Goal: Task Accomplishment & Management: Complete application form

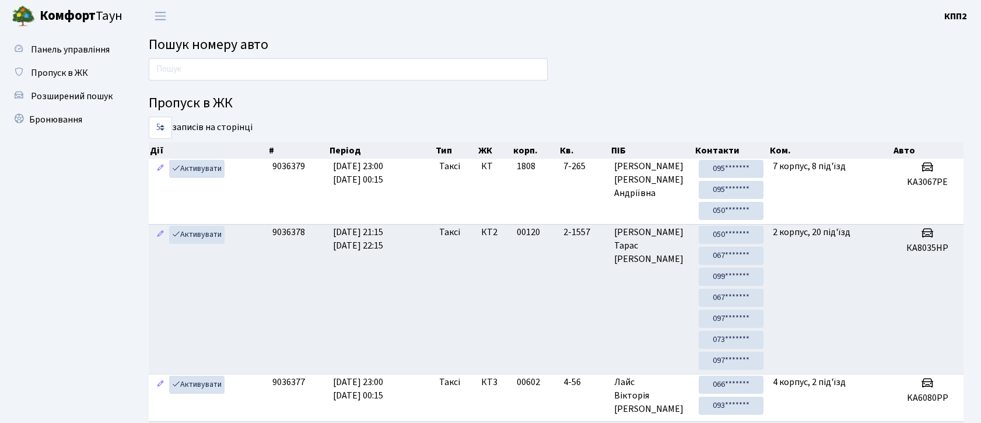
scroll to position [3, 0]
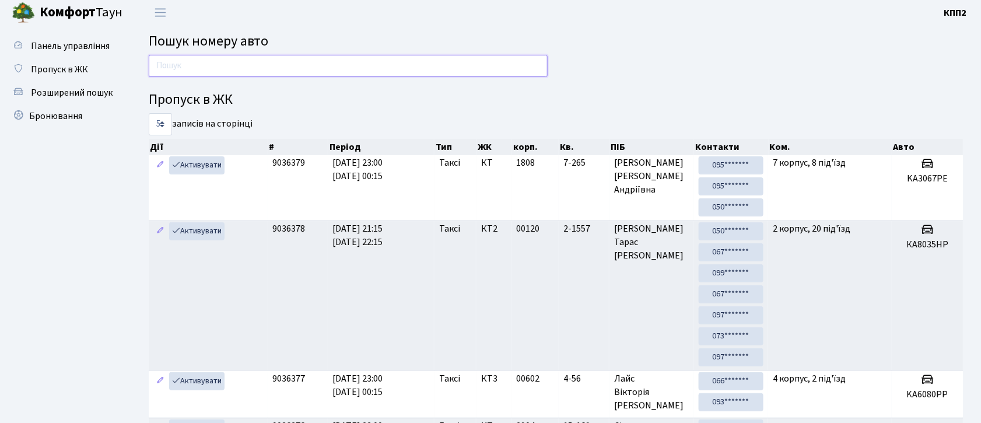
click at [458, 64] on input "text" at bounding box center [348, 66] width 399 height 22
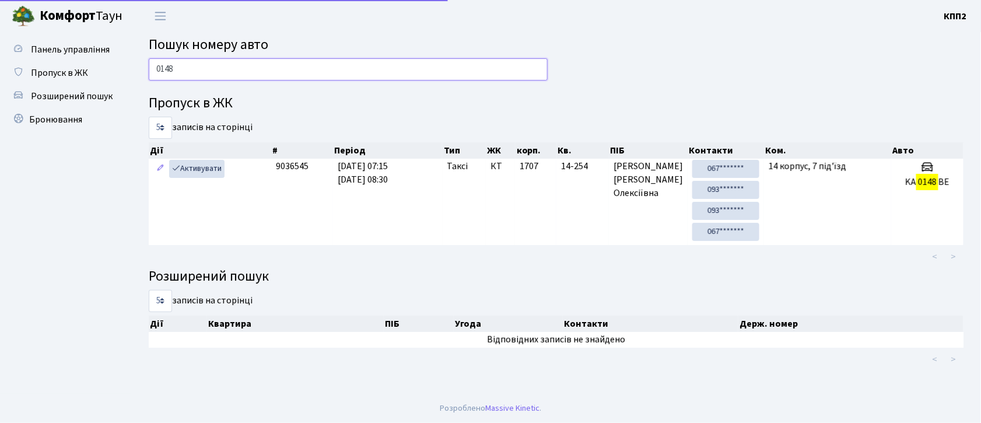
scroll to position [0, 0]
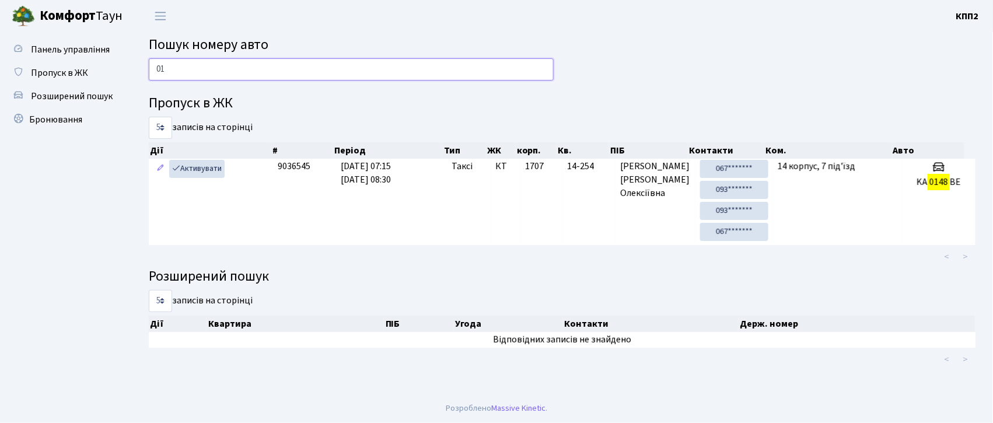
type input "0"
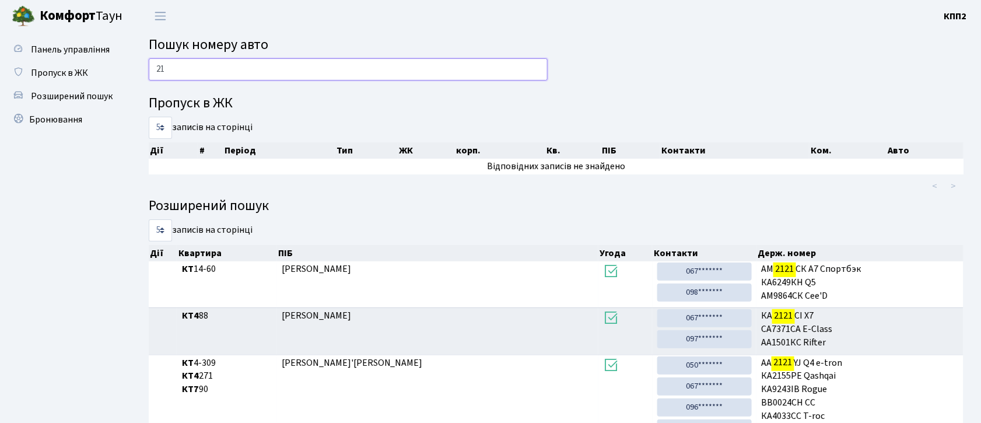
type input "2"
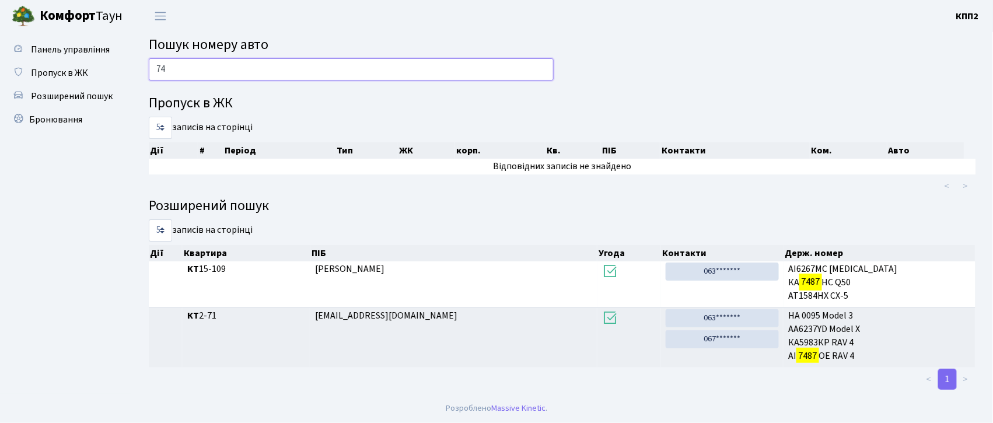
type input "7"
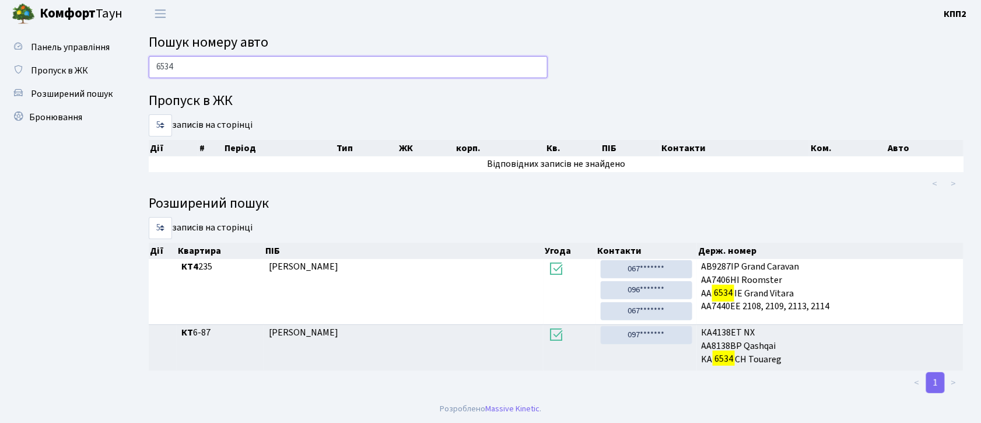
scroll to position [3, 0]
type input "6"
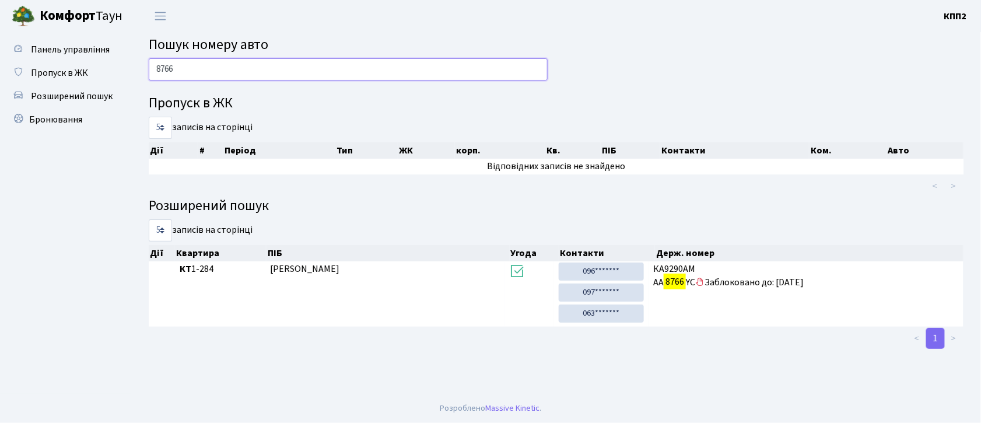
scroll to position [0, 0]
type input "8"
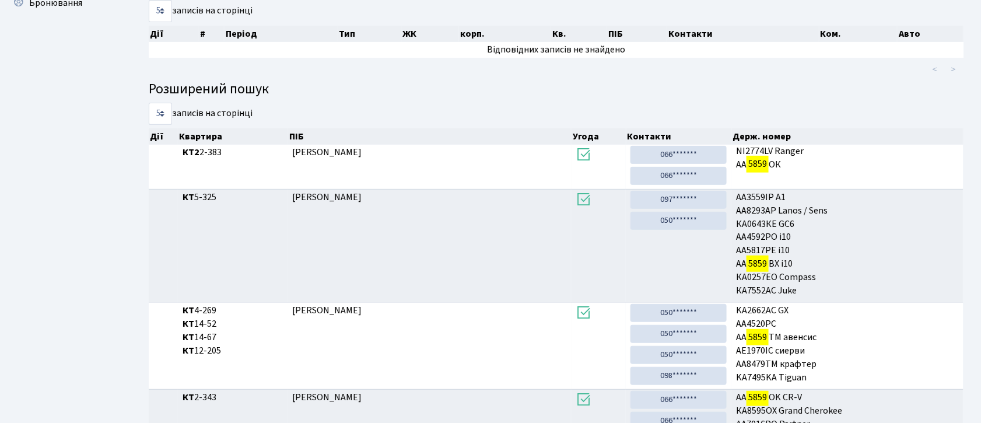
scroll to position [29, 0]
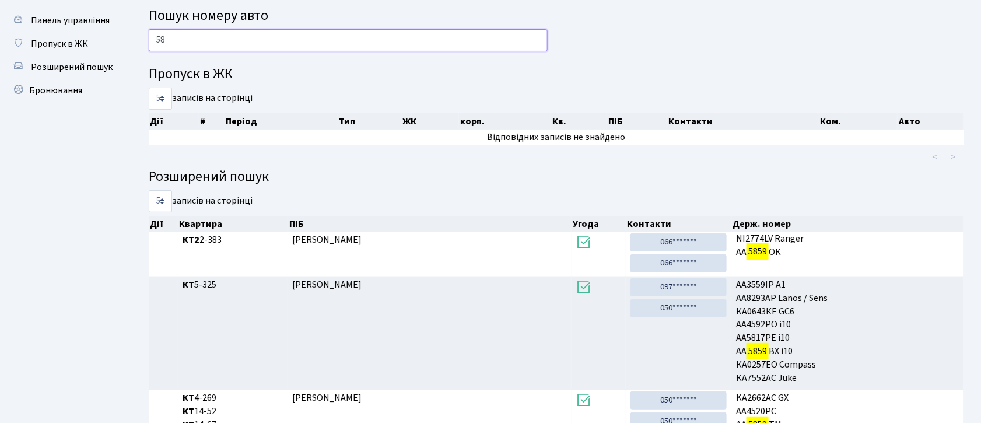
type input "5"
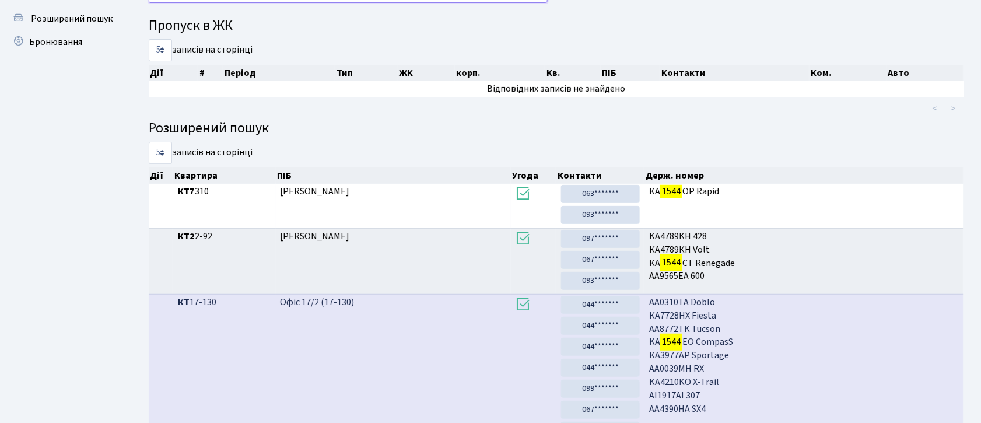
scroll to position [63, 0]
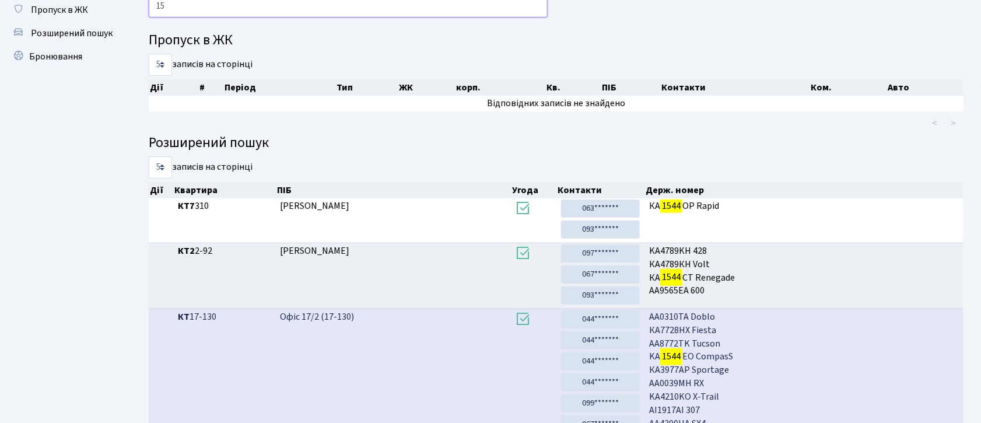
type input "1"
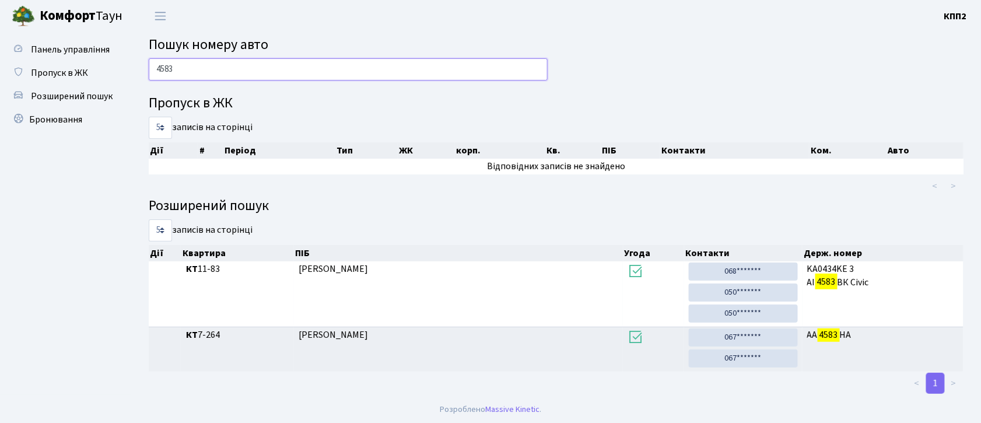
scroll to position [3, 0]
type input "4"
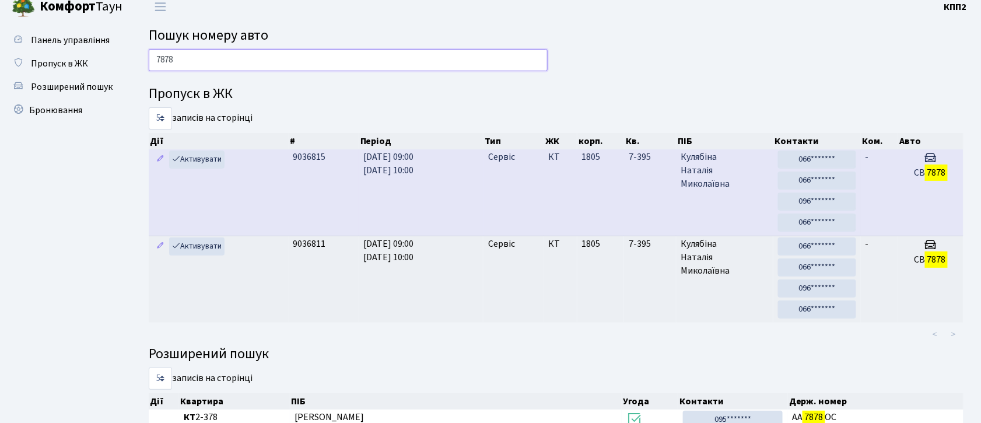
scroll to position [0, 0]
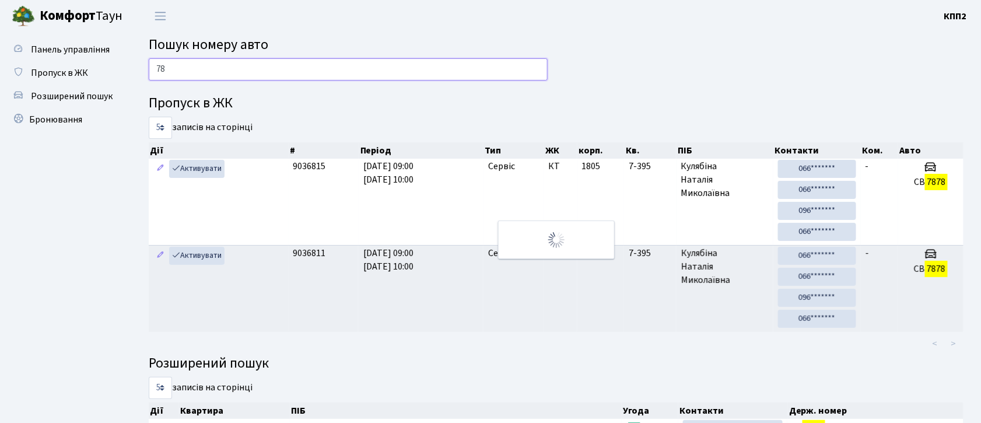
type input "7"
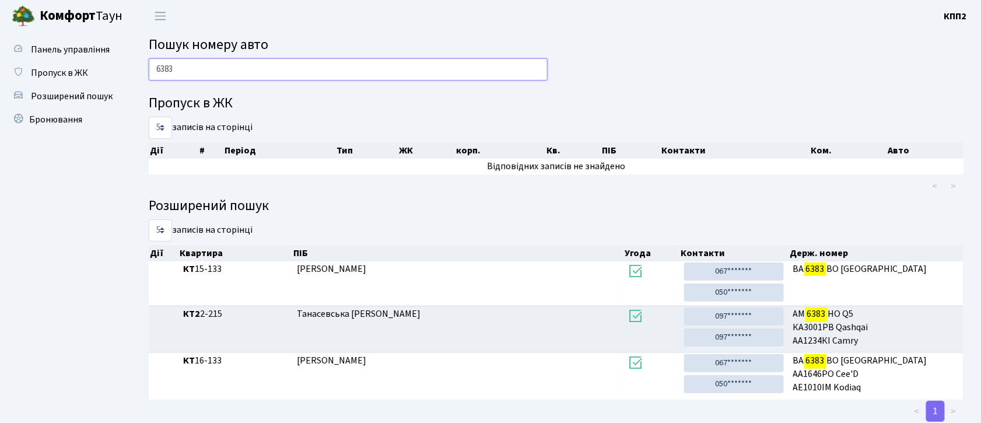
type input "6383"
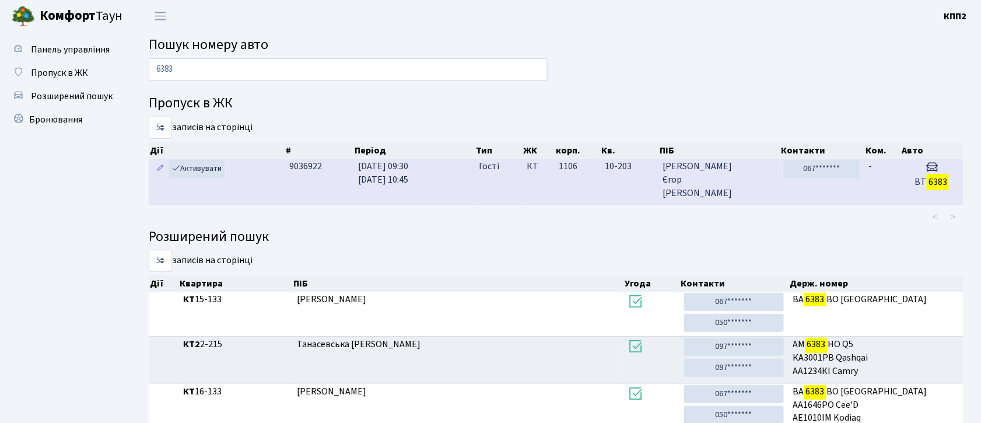
click at [768, 180] on span "Гайдуков Єгор Олександрович" at bounding box center [719, 180] width 112 height 40
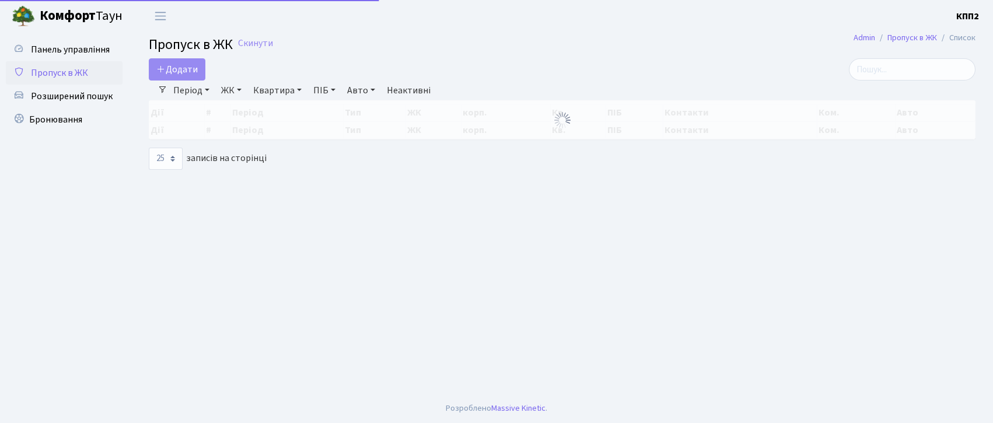
select select "25"
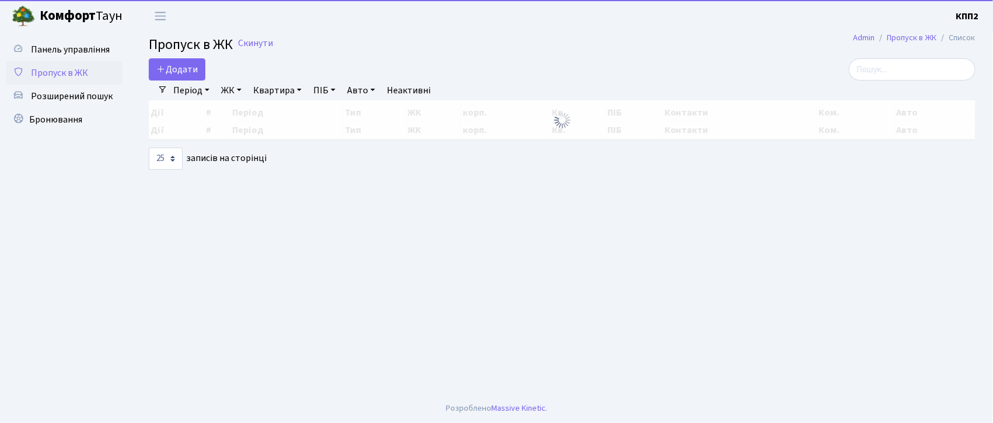
click at [63, 96] on span "Розширений пошук" at bounding box center [72, 96] width 82 height 13
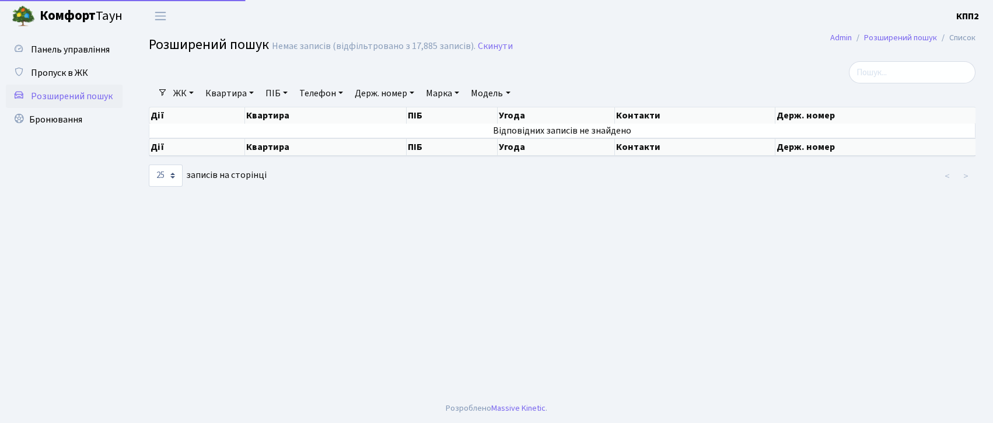
select select "25"
click at [224, 84] on link "Квартира" at bounding box center [230, 93] width 58 height 20
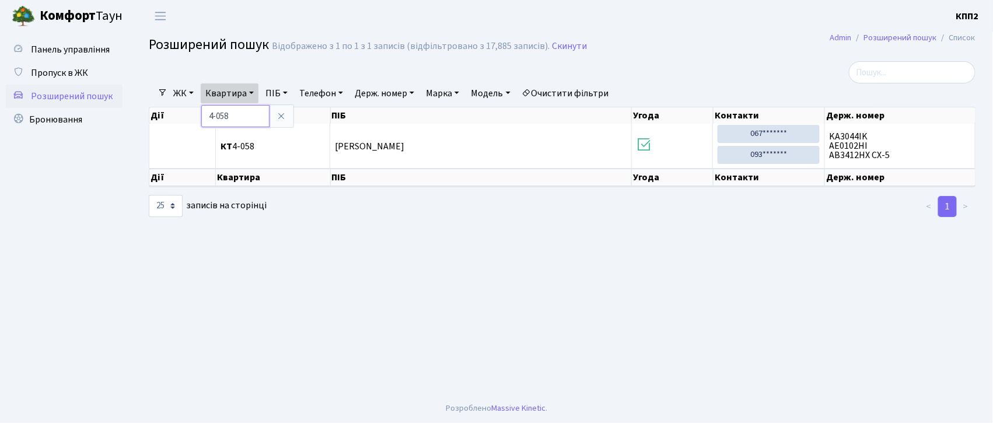
click at [215, 115] on input "4-058" at bounding box center [235, 116] width 68 height 22
click at [226, 117] on input "11-058" at bounding box center [235, 116] width 68 height 22
type input "11-58"
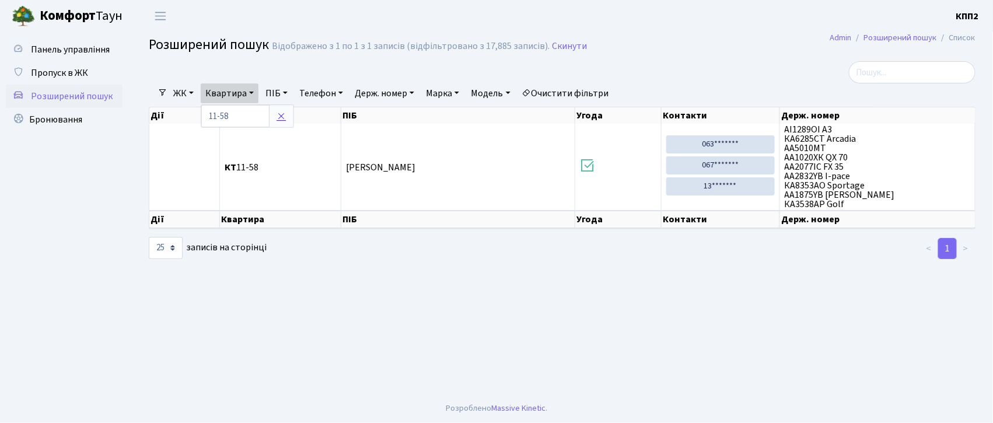
click at [276, 124] on link at bounding box center [281, 116] width 24 height 22
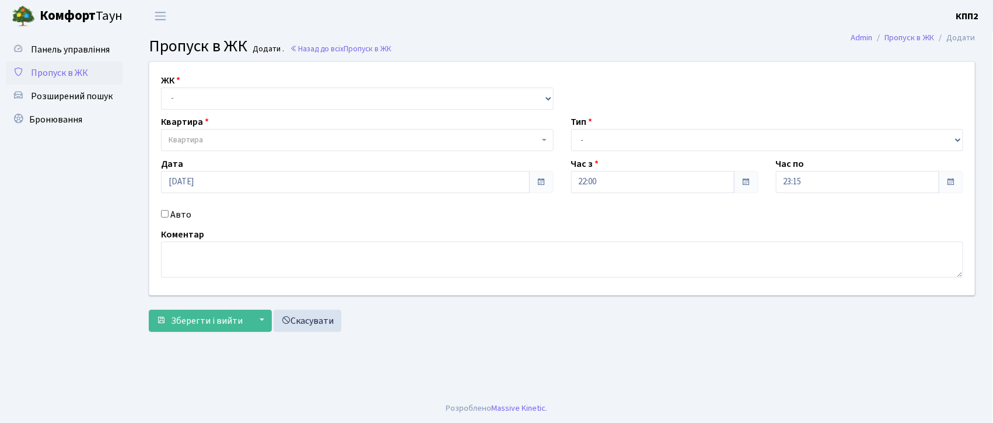
click at [80, 68] on span "Пропуск в ЖК" at bounding box center [59, 72] width 57 height 13
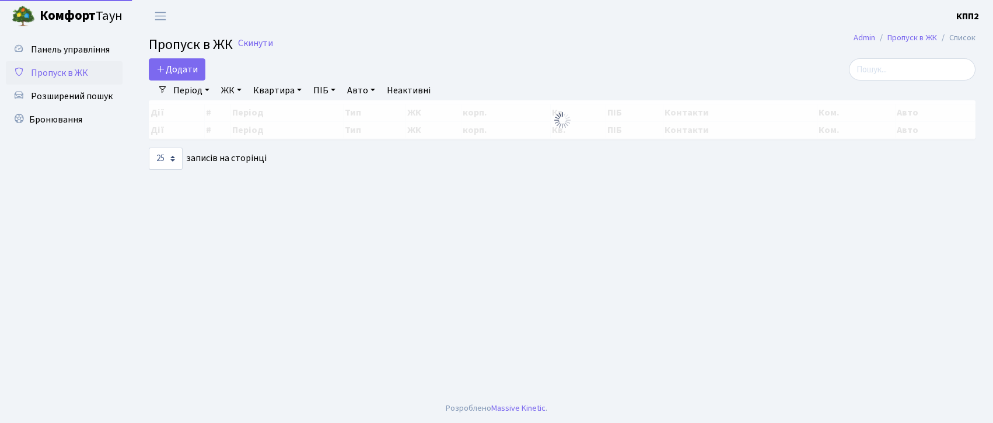
select select "25"
click at [162, 71] on icon at bounding box center [160, 68] width 9 height 9
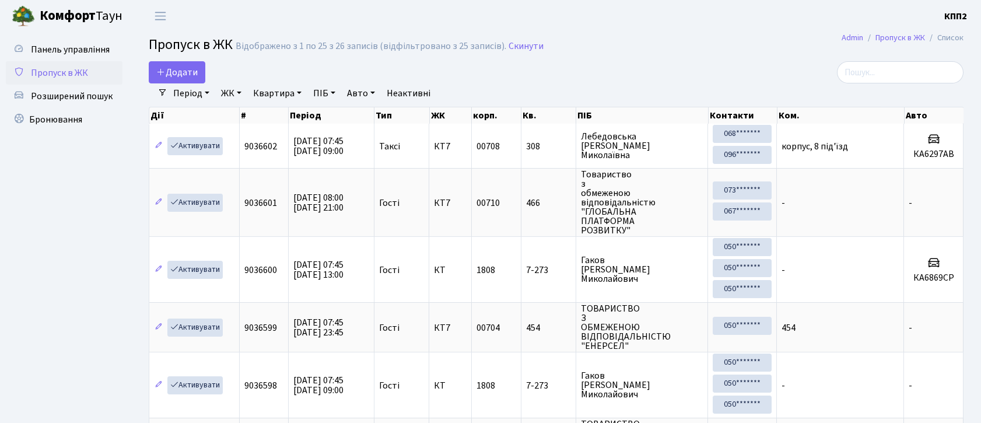
select select "25"
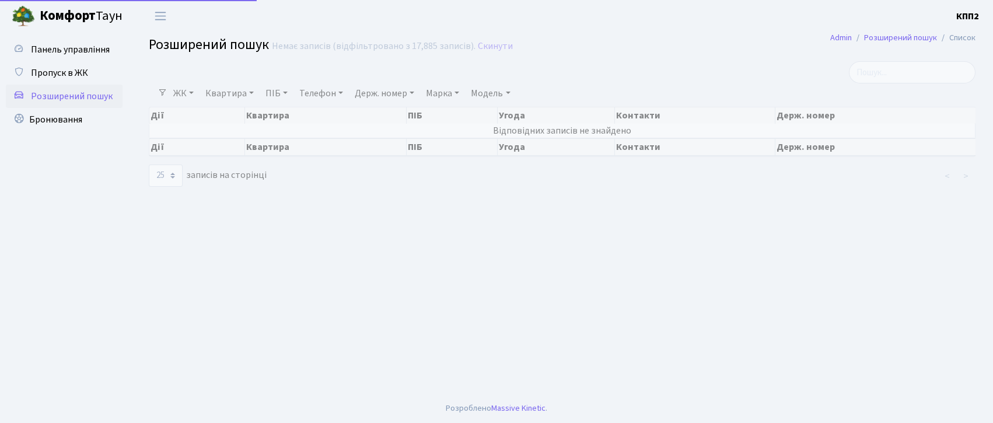
select select "25"
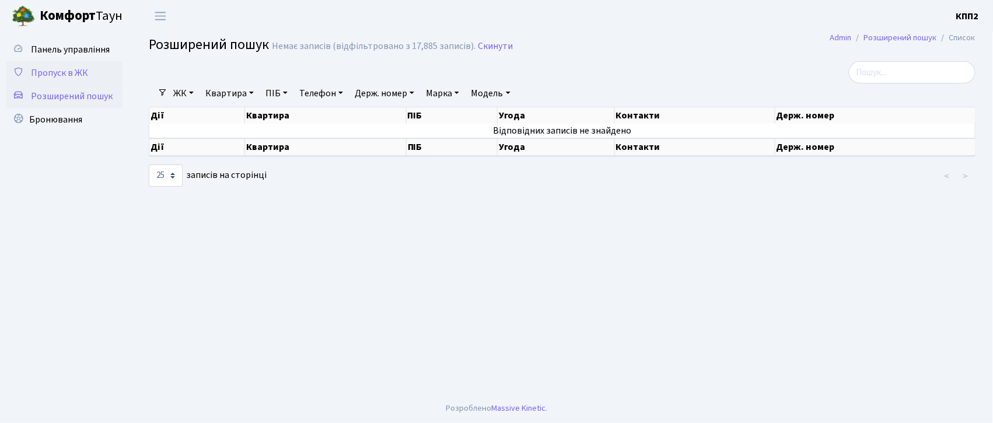
click at [83, 70] on span "Пропуск в ЖК" at bounding box center [59, 72] width 57 height 13
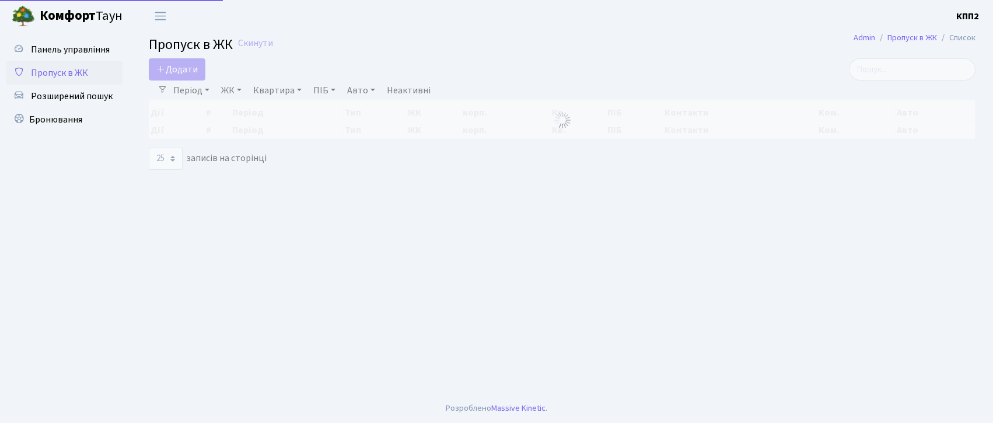
select select "25"
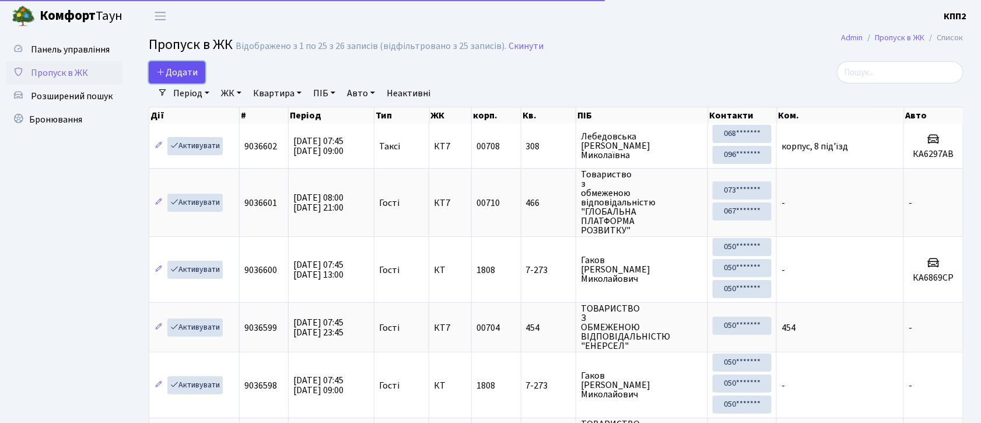
click at [194, 69] on span "Додати" at bounding box center [176, 72] width 41 height 13
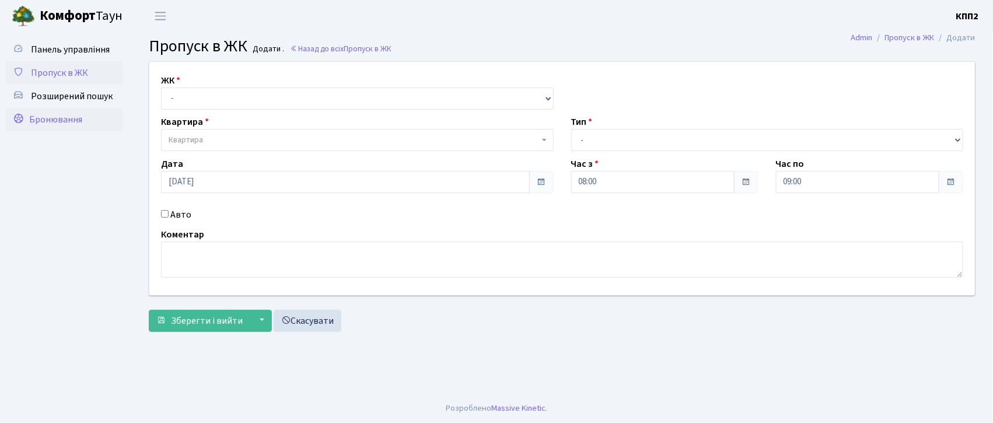
drag, startPoint x: 180, startPoint y: 2, endPoint x: 96, endPoint y: 127, distance: 150.1
click at [75, 143] on ul "Панель управління Пропуск в ЖК Розширений пошук Бронювання" at bounding box center [64, 213] width 117 height 350
click at [29, 219] on ul "Панель управління Пропуск в ЖК Розширений пошук Бронювання" at bounding box center [64, 213] width 117 height 350
click at [321, 317] on link "Скасувати" at bounding box center [308, 321] width 68 height 22
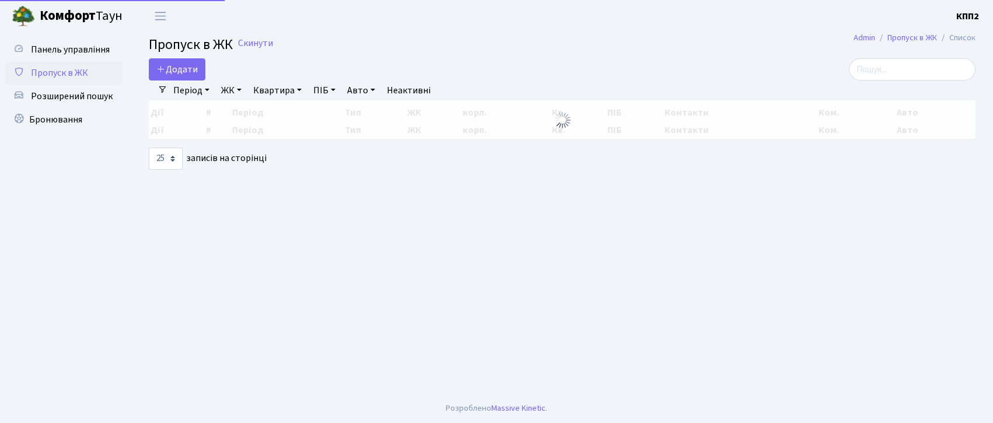
select select "25"
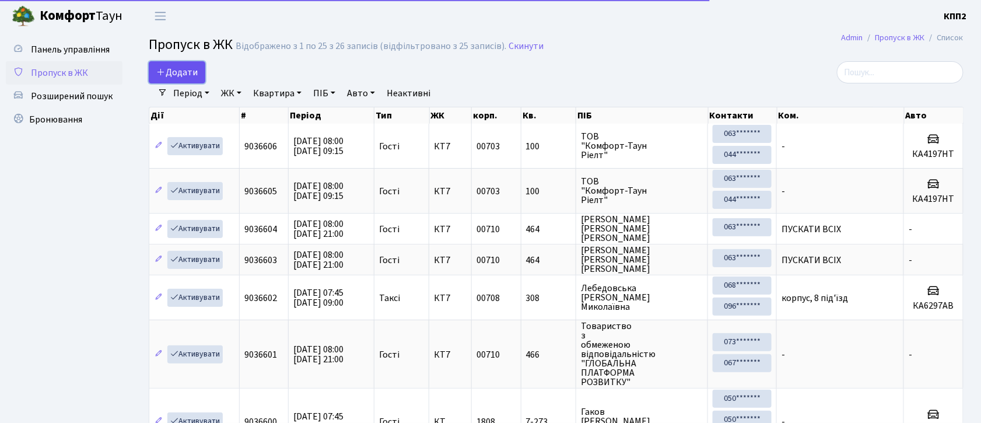
click at [192, 71] on span "Додати" at bounding box center [176, 72] width 41 height 13
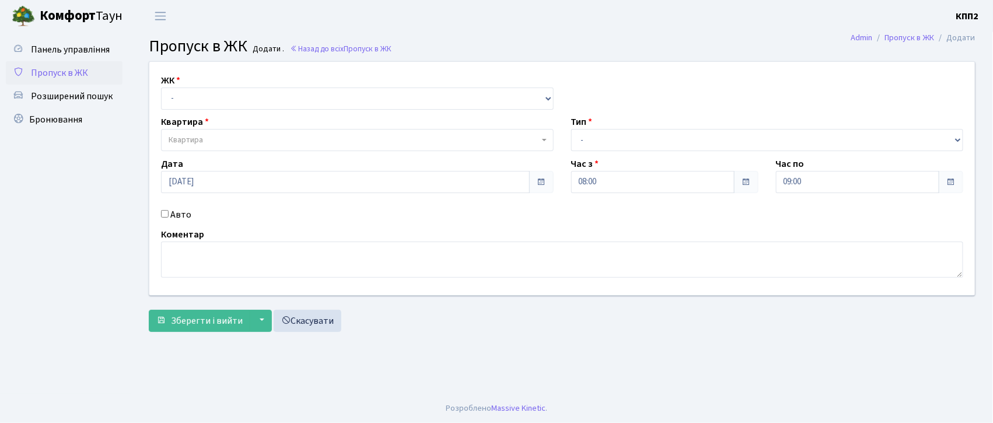
click at [167, 218] on div "Авто" at bounding box center [357, 215] width 410 height 14
click at [166, 215] on input "Авто" at bounding box center [165, 214] width 8 height 8
checkbox input "true"
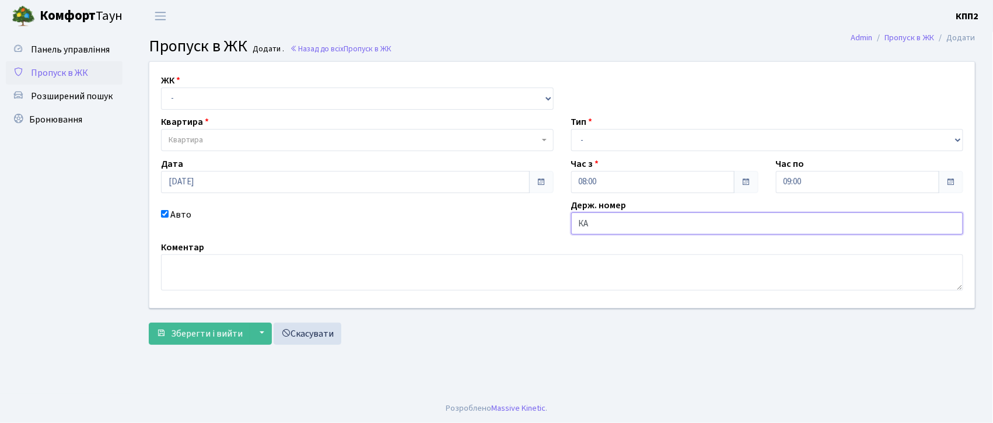
type input "К"
type input "АА8509YC"
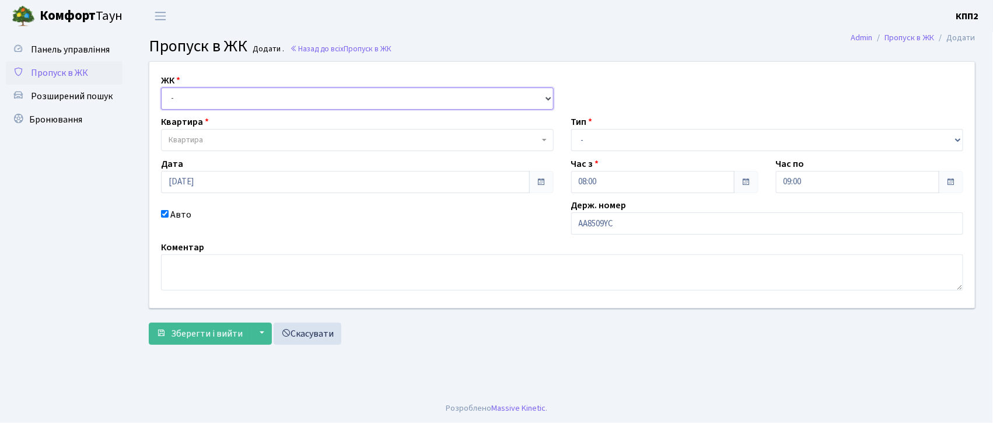
click at [185, 89] on select "- КТ, вул. Регенераторна, 4 КТ2, просп. [STREET_ADDRESS] [STREET_ADDRESS] [PERS…" at bounding box center [357, 98] width 392 height 22
select select "302"
click at [161, 87] on select "- КТ, вул. Регенераторна, 4 КТ2, просп. [STREET_ADDRESS] [STREET_ADDRESS] [PERS…" at bounding box center [357, 98] width 392 height 22
select select
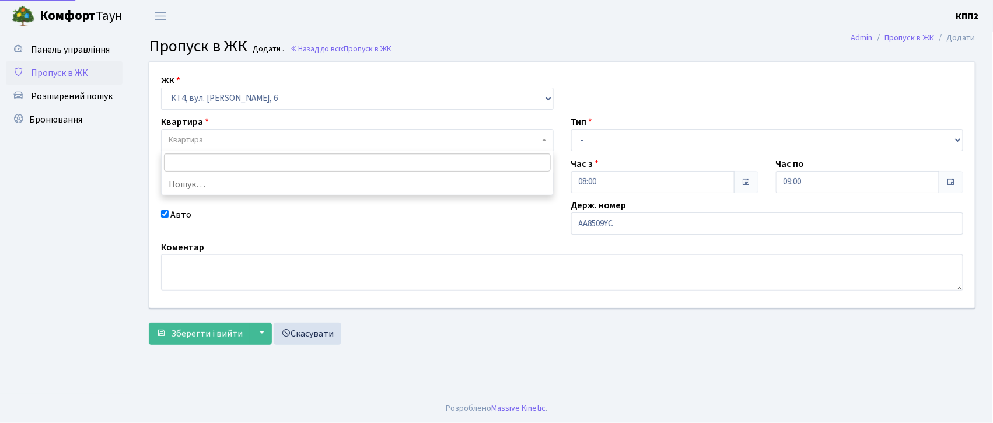
click at [252, 143] on span "Квартира" at bounding box center [354, 140] width 370 height 12
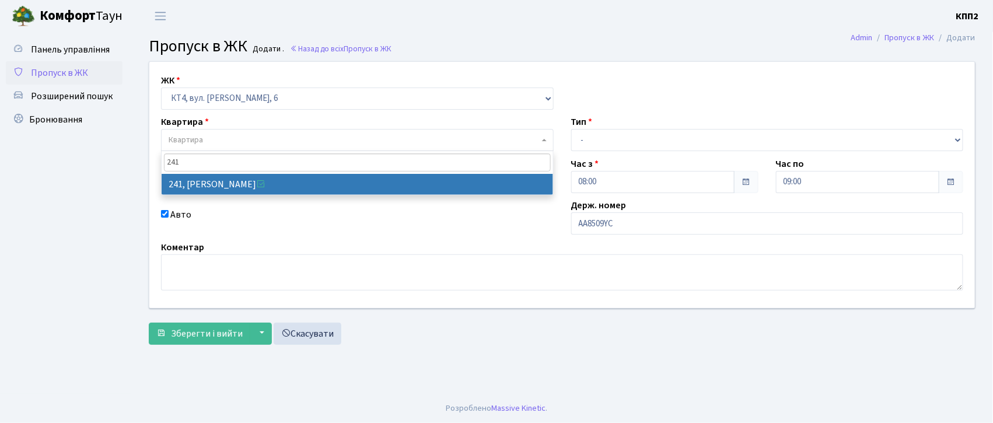
type input "241"
select select "16958"
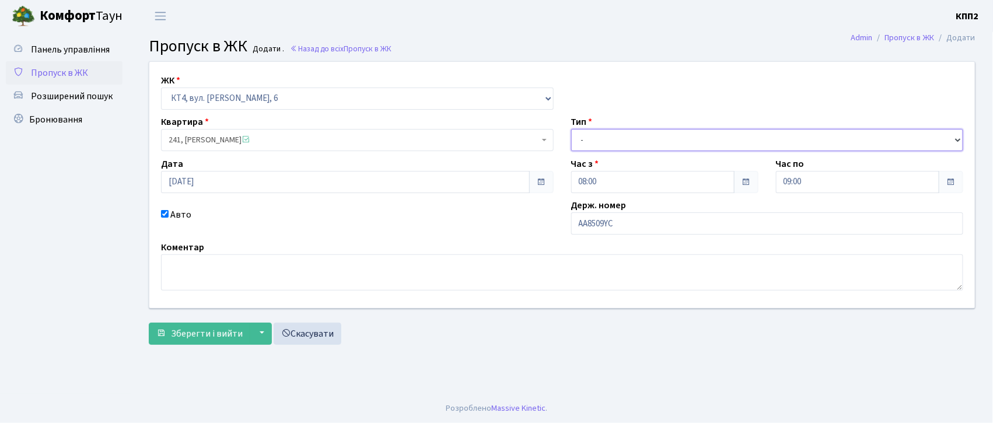
click at [630, 132] on select "- Доставка Таксі Гості Сервіс" at bounding box center [767, 140] width 392 height 22
select select "2"
click at [571, 129] on select "- Доставка Таксі Гості Сервіс" at bounding box center [767, 140] width 392 height 22
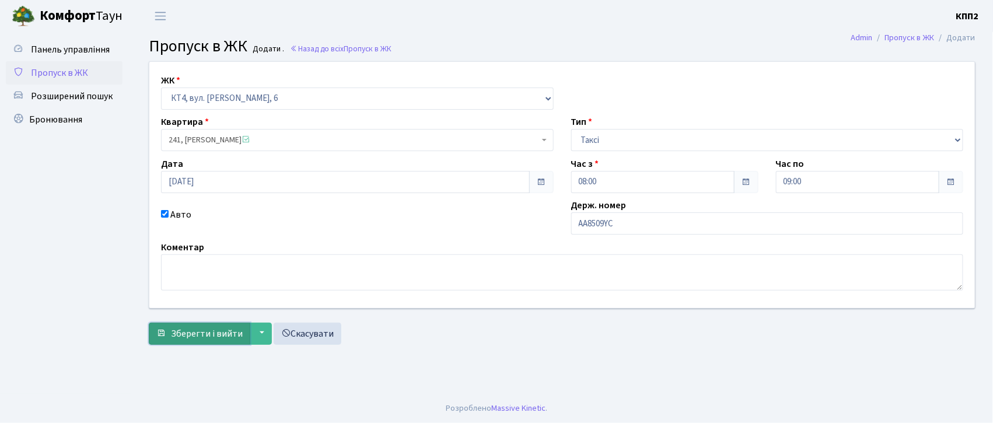
click at [206, 337] on span "Зберегти і вийти" at bounding box center [207, 333] width 72 height 13
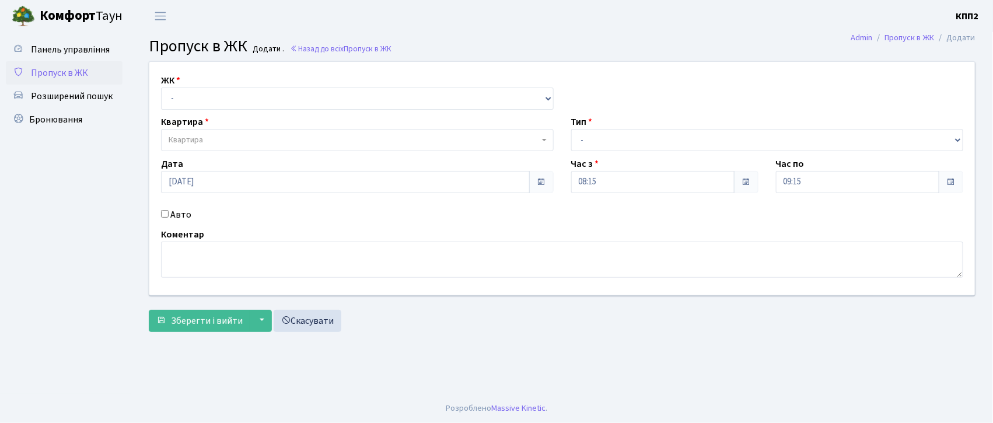
click at [164, 215] on input "Авто" at bounding box center [165, 214] width 8 height 8
checkbox input "true"
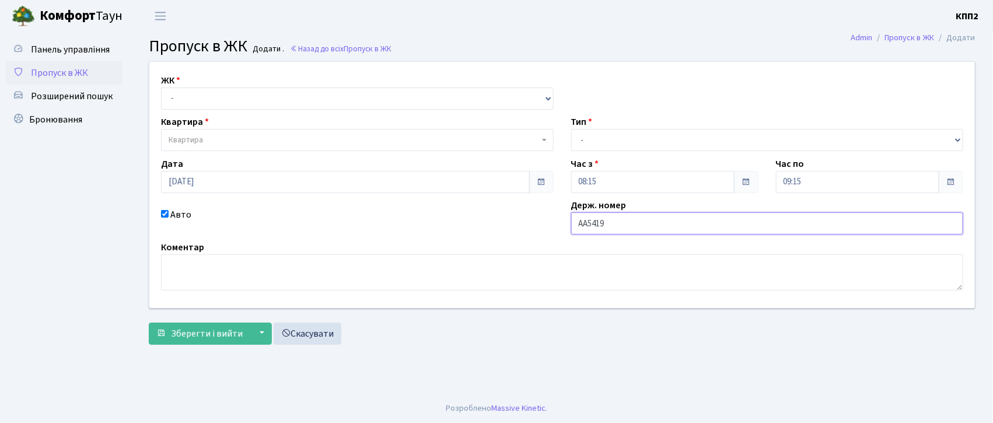
type input "АА5419ОС"
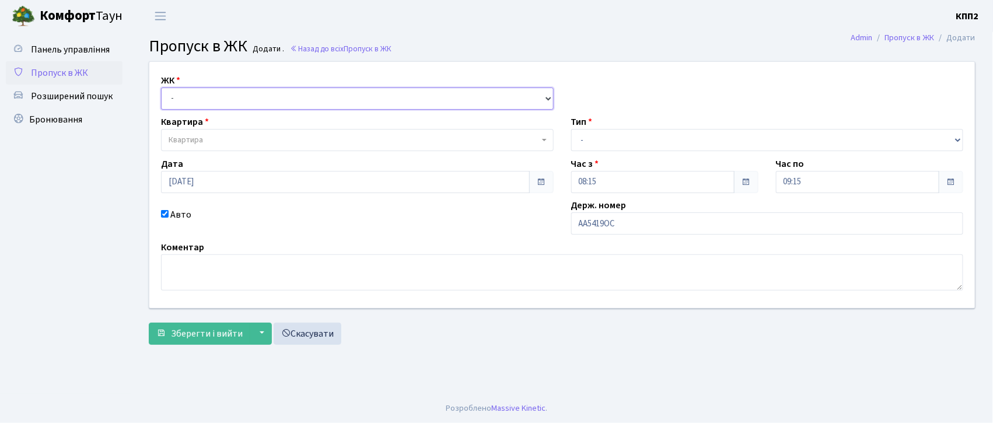
click at [194, 101] on select "- КТ, вул. Регенераторна, 4 КТ2, просп. [STREET_ADDRESS] [STREET_ADDRESS] [PERS…" at bounding box center [357, 98] width 392 height 22
select select "271"
click at [161, 87] on select "- КТ, вул. Регенераторна, 4 КТ2, просп. [STREET_ADDRESS] [STREET_ADDRESS] [PERS…" at bounding box center [357, 98] width 392 height 22
select select
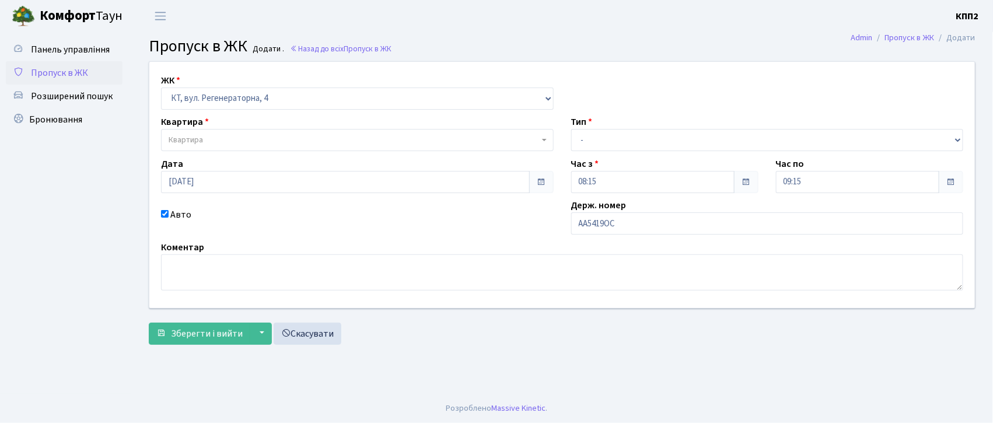
click at [194, 139] on span "Квартира" at bounding box center [186, 140] width 34 height 12
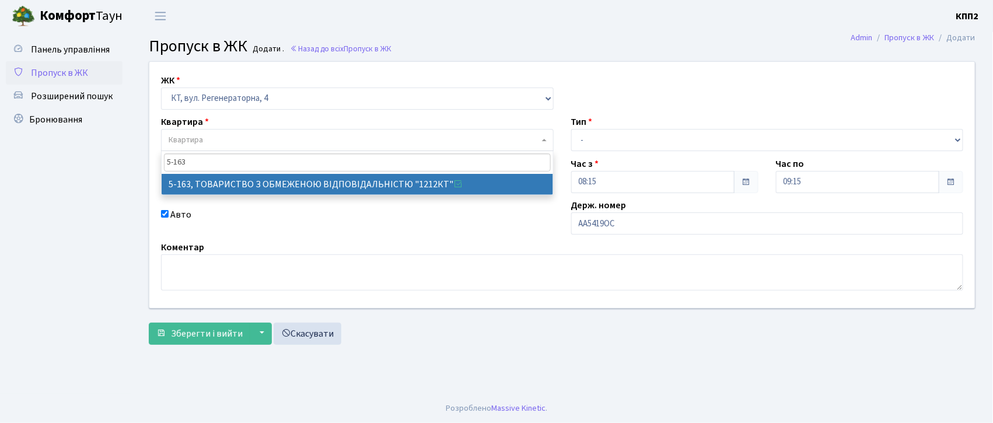
type input "5-163"
select select "2321"
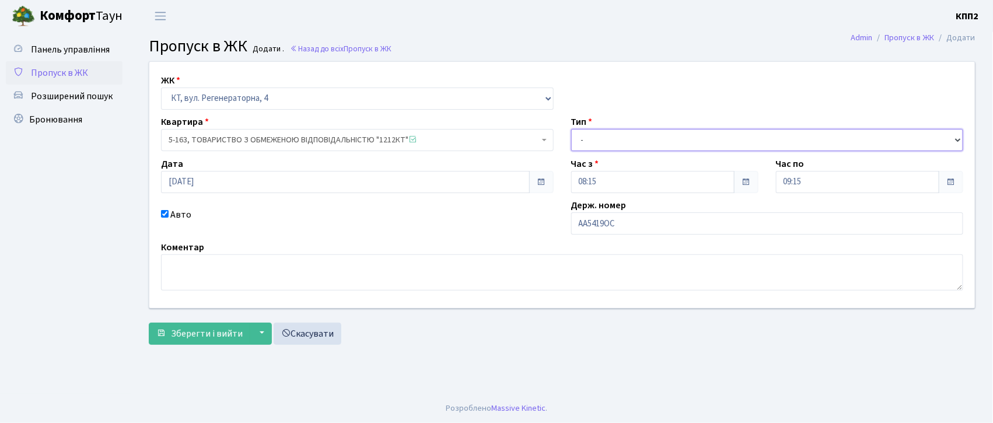
click at [615, 143] on select "- Доставка Таксі Гості Сервіс" at bounding box center [767, 140] width 392 height 22
select select "2"
click at [571, 129] on select "- Доставка Таксі Гості Сервіс" at bounding box center [767, 140] width 392 height 22
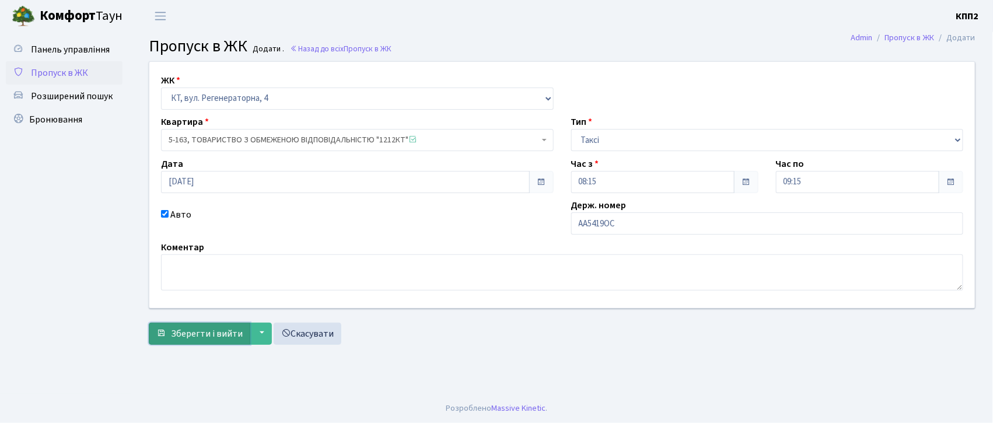
click at [197, 338] on span "Зберегти і вийти" at bounding box center [207, 333] width 72 height 13
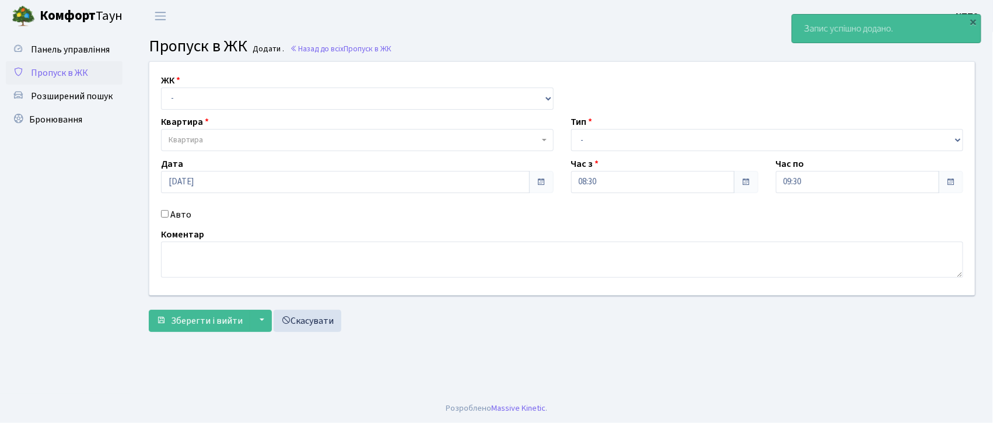
click at [164, 211] on input "Авто" at bounding box center [165, 214] width 8 height 8
checkbox input "true"
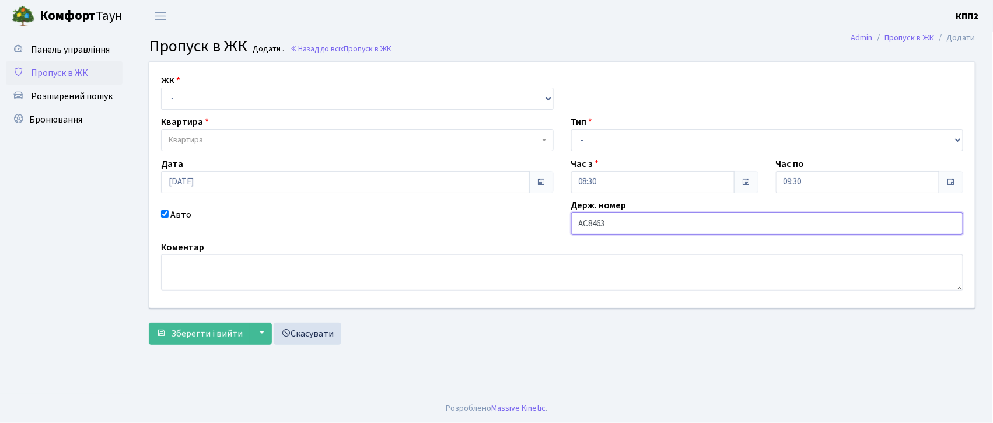
type input "АС8463СН"
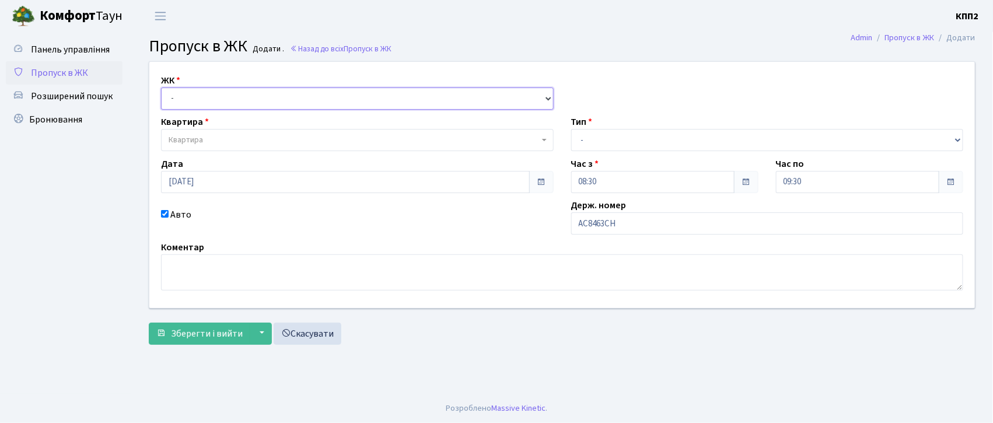
click at [232, 105] on select "- КТ, вул. Регенераторна, 4 КТ2, просп. Соборності, 17 КТ3, вул. Березнева, 16 …" at bounding box center [357, 98] width 392 height 22
select select "271"
click at [161, 87] on select "- КТ, вул. Регенераторна, 4 КТ2, просп. Соборності, 17 КТ3, вул. Березнева, 16 …" at bounding box center [357, 98] width 392 height 22
select select
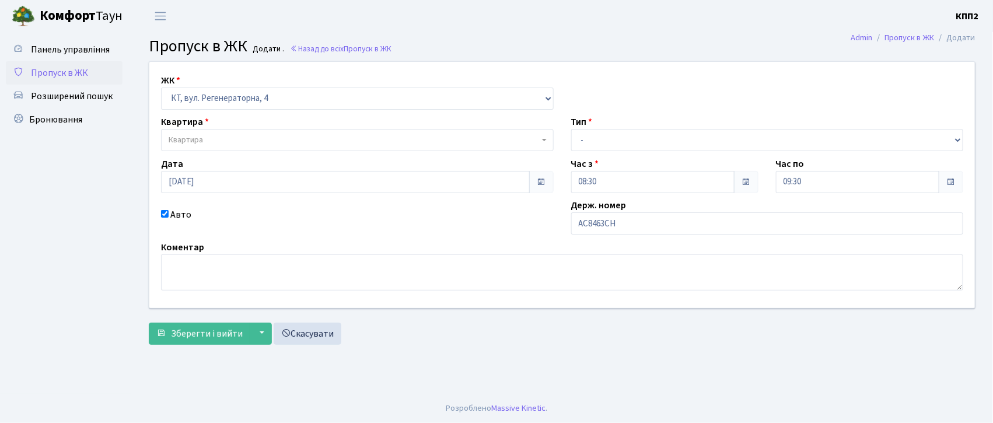
click at [230, 135] on span "Квартира" at bounding box center [354, 140] width 370 height 12
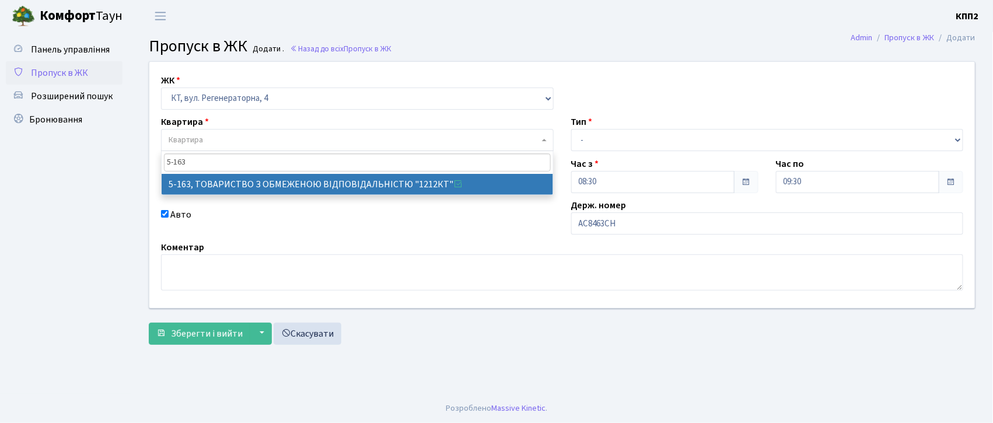
type input "5-163"
select select "2321"
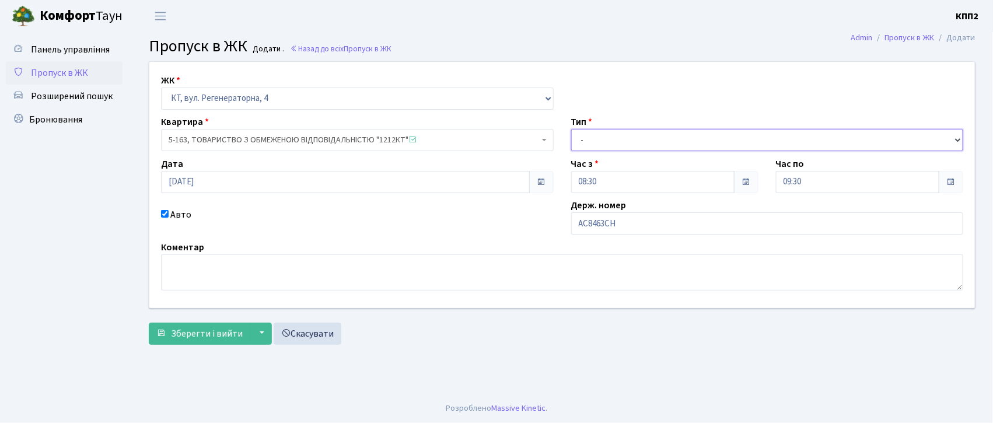
click at [591, 138] on select "- Доставка Таксі Гості Сервіс" at bounding box center [767, 140] width 392 height 22
select select "3"
click at [571, 129] on select "- Доставка Таксі Гості Сервіс" at bounding box center [767, 140] width 392 height 22
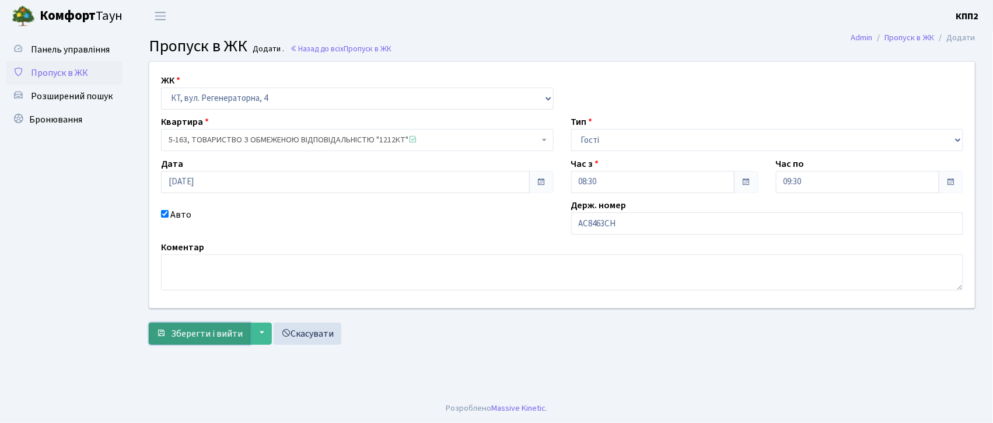
click at [222, 329] on span "Зберегти і вийти" at bounding box center [207, 333] width 72 height 13
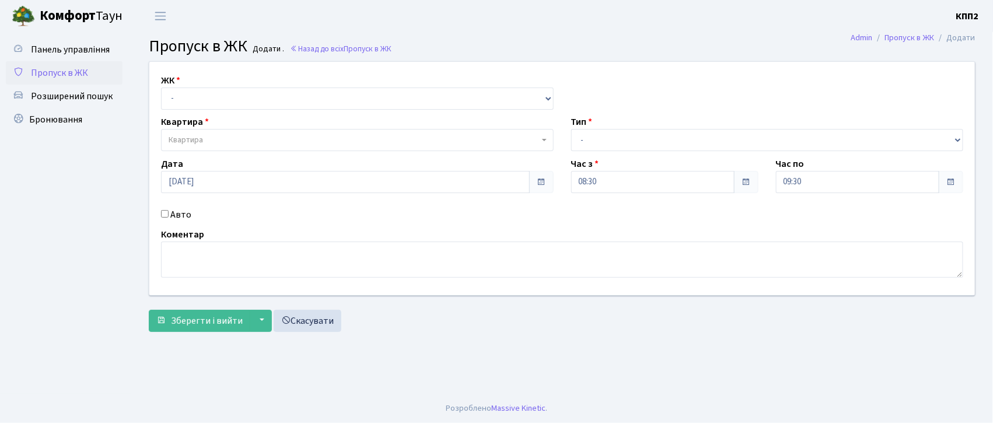
click at [166, 211] on input "Авто" at bounding box center [165, 214] width 8 height 8
checkbox input "true"
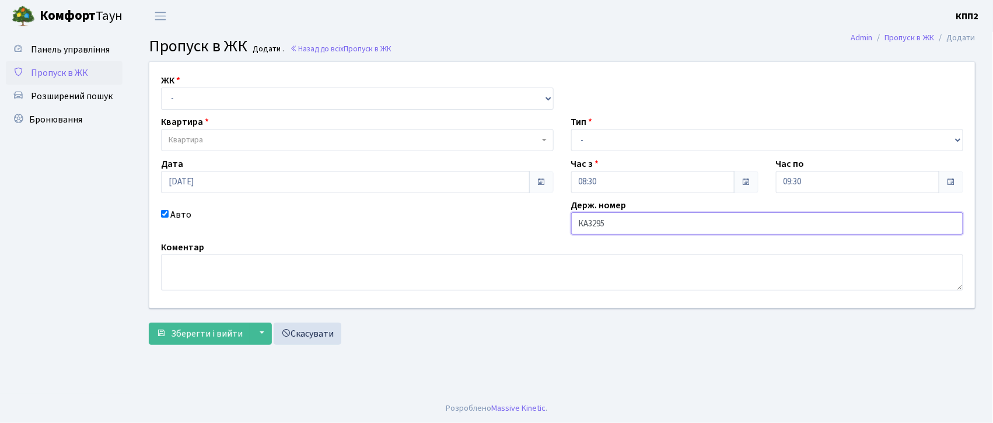
type input "КА3295КТ"
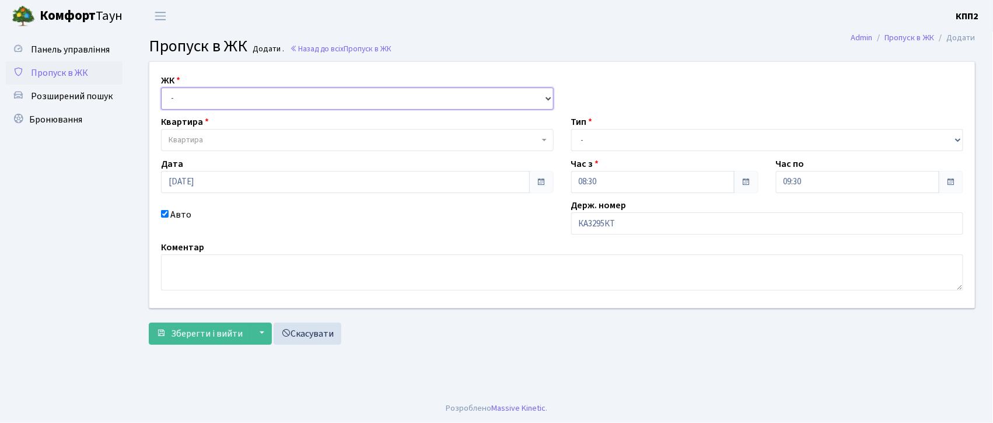
click at [178, 92] on select "- КТ, вул. Регенераторна, 4 КТ2, просп. Соборності, 17 КТ3, вул. Березнева, 16 …" at bounding box center [357, 98] width 392 height 22
select select "271"
click at [161, 87] on select "- КТ, вул. Регенераторна, 4 КТ2, просп. Соборності, 17 КТ3, вул. Березнева, 16 …" at bounding box center [357, 98] width 392 height 22
select select
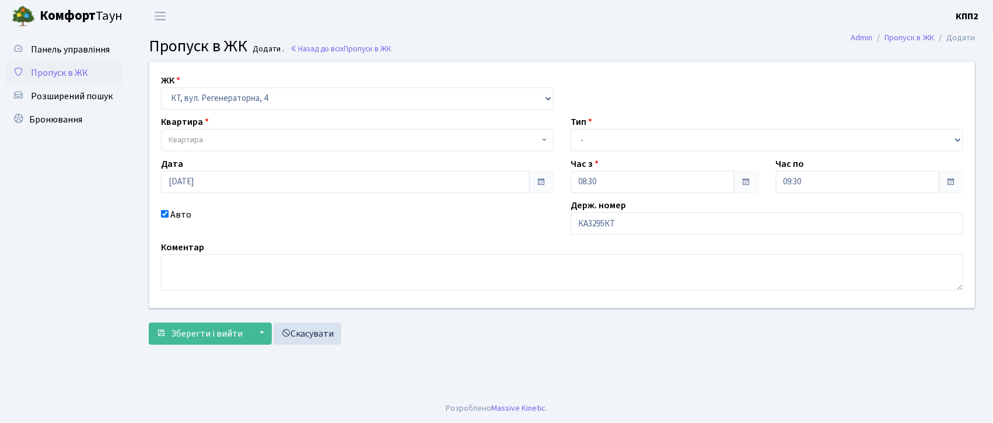
drag, startPoint x: 180, startPoint y: 108, endPoint x: 197, endPoint y: 139, distance: 35.2
click at [199, 141] on span "Квартира" at bounding box center [186, 140] width 34 height 12
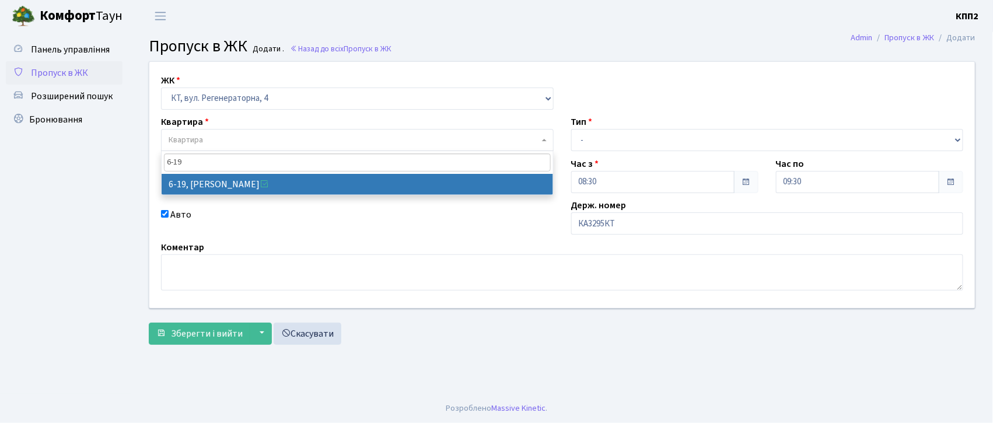
type input "6-19"
select select "5199"
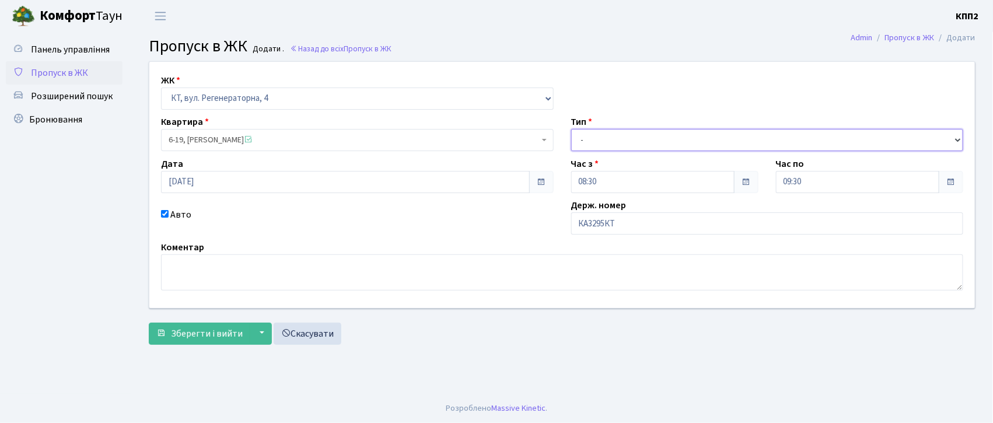
click at [583, 138] on select "- Доставка Таксі Гості Сервіс" at bounding box center [767, 140] width 392 height 22
select select "2"
click at [571, 129] on select "- Доставка Таксі Гості Сервіс" at bounding box center [767, 140] width 392 height 22
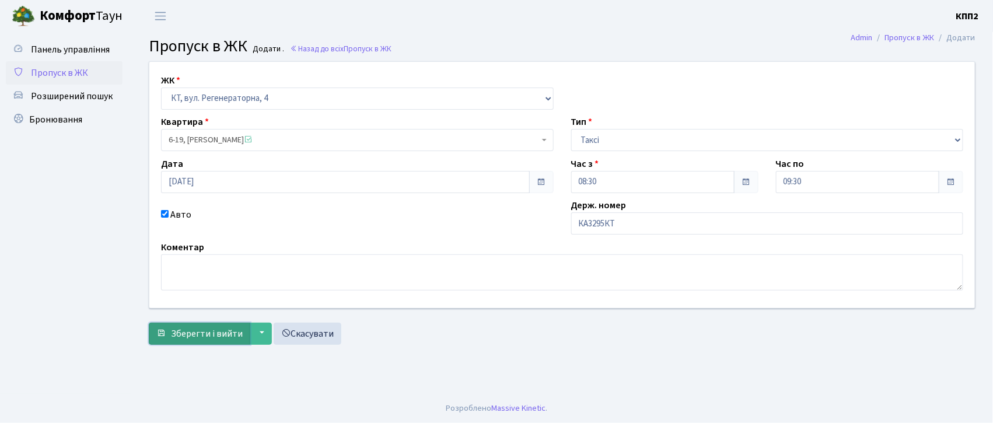
click at [197, 327] on span "Зберегти і вийти" at bounding box center [207, 333] width 72 height 13
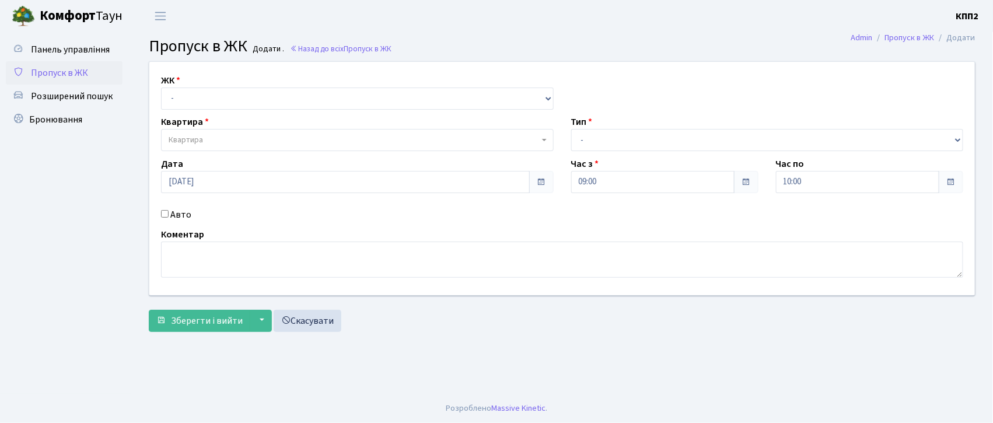
click at [166, 212] on input "Авто" at bounding box center [165, 214] width 8 height 8
checkbox input "true"
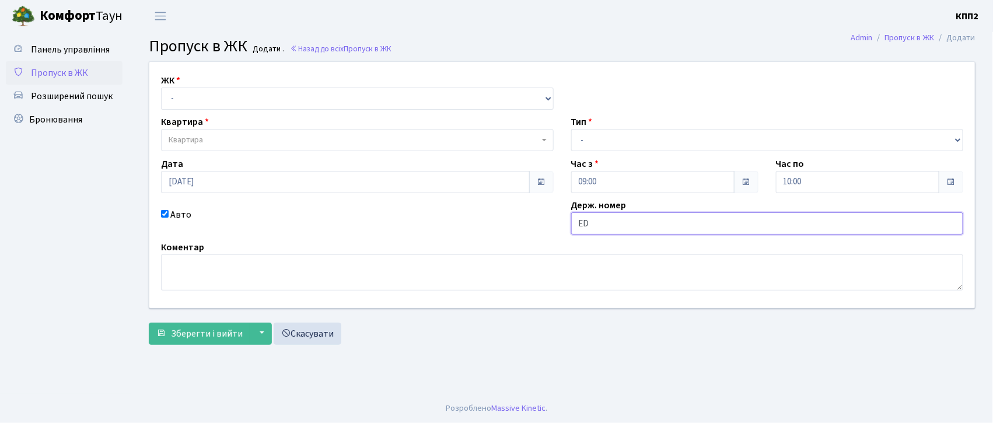
type input "ED6363"
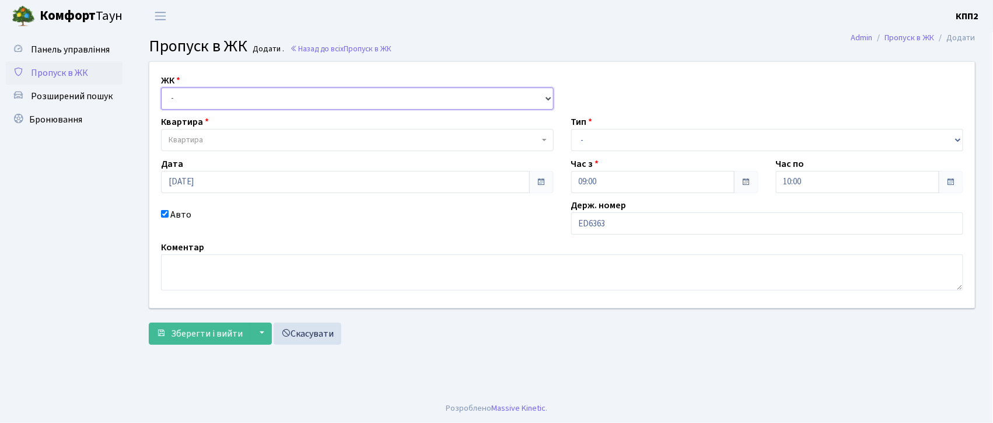
click at [196, 98] on select "- КТ, вул. Регенераторна, 4 КТ2, просп. [STREET_ADDRESS] [STREET_ADDRESS] [PERS…" at bounding box center [357, 98] width 392 height 22
select select "271"
click at [161, 87] on select "- КТ, вул. Регенераторна, 4 КТ2, просп. [STREET_ADDRESS] [STREET_ADDRESS] [PERS…" at bounding box center [357, 98] width 392 height 22
select select
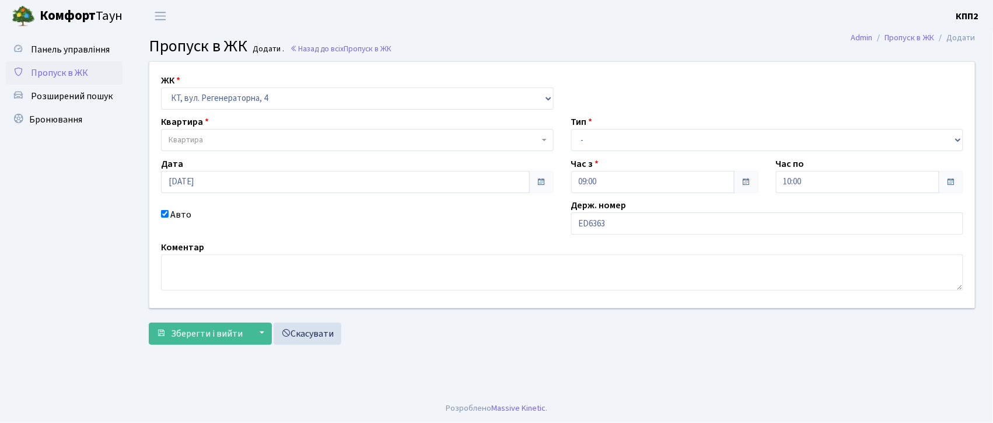
click at [188, 147] on span "Квартира" at bounding box center [357, 140] width 392 height 22
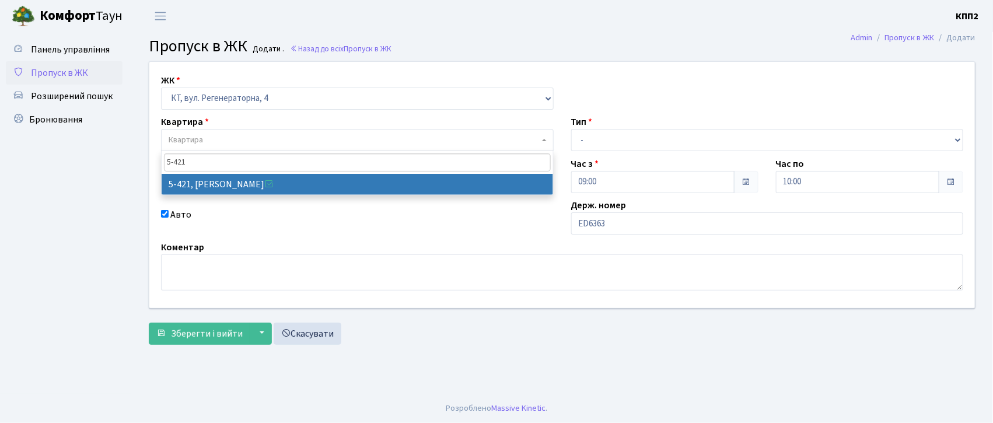
type input "5-421"
select select "2110"
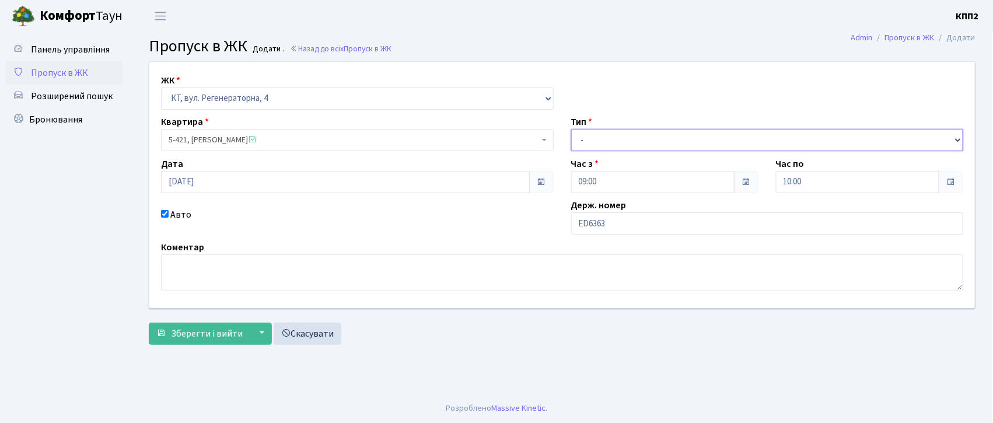
click at [581, 143] on select "- Доставка Таксі Гості Сервіс" at bounding box center [767, 140] width 392 height 22
select select "3"
click at [571, 129] on select "- Доставка Таксі Гості Сервіс" at bounding box center [767, 140] width 392 height 22
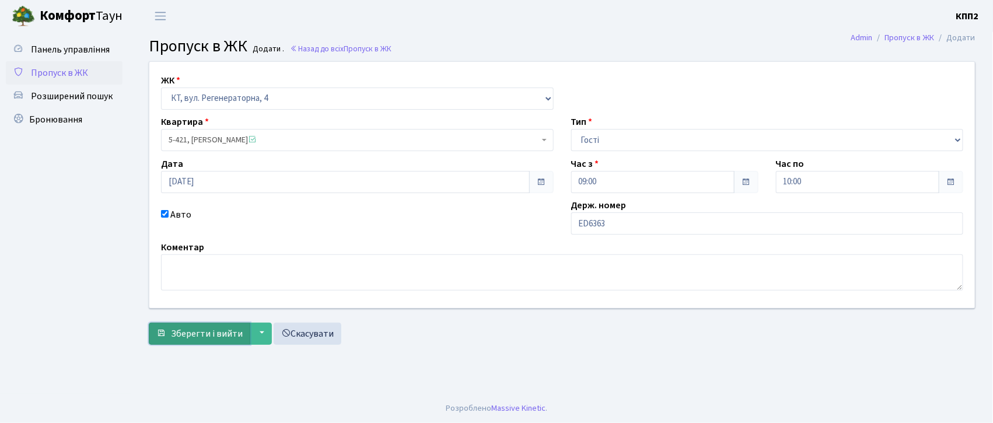
click at [192, 327] on span "Зберегти і вийти" at bounding box center [207, 333] width 72 height 13
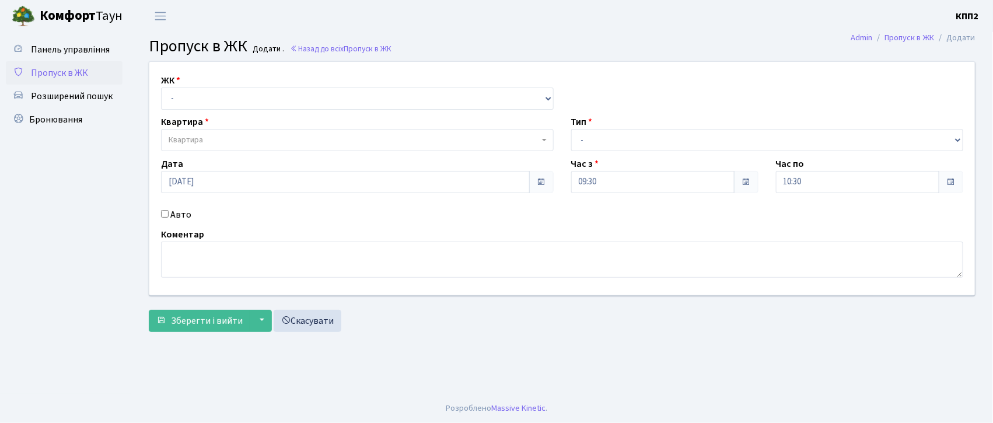
click at [166, 216] on input "Авто" at bounding box center [165, 214] width 8 height 8
checkbox input "true"
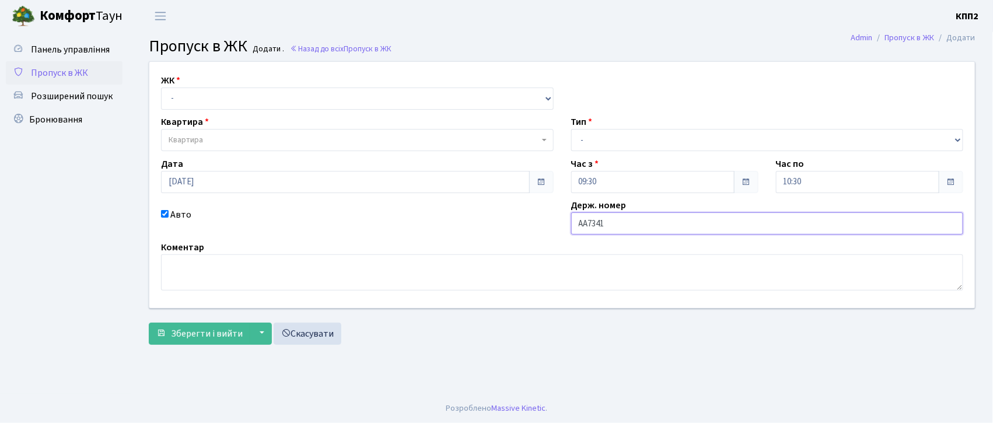
type input "АА7341РА"
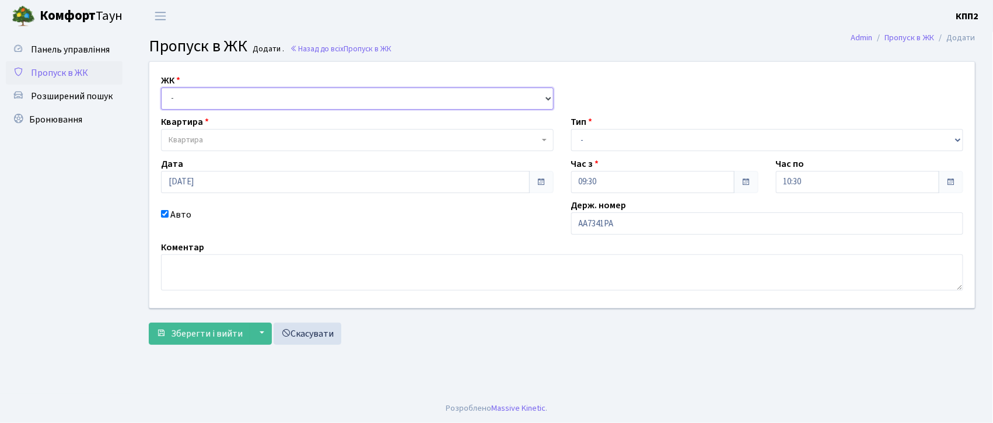
click at [218, 94] on select "- КТ, вул. Регенераторна, 4 КТ2, просп. [STREET_ADDRESS] [STREET_ADDRESS] [PERS…" at bounding box center [357, 98] width 392 height 22
select select "271"
click at [161, 87] on select "- КТ, вул. Регенераторна, 4 КТ2, просп. [STREET_ADDRESS] [STREET_ADDRESS] [PERS…" at bounding box center [357, 98] width 392 height 22
select select
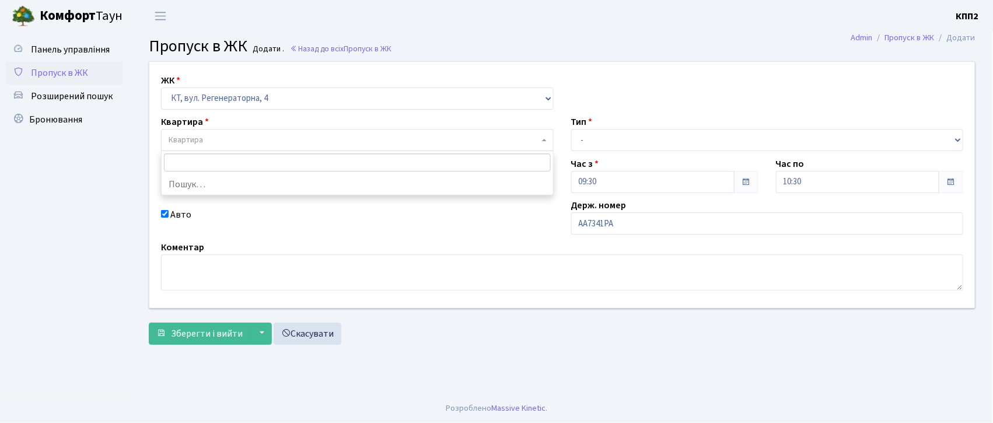
click at [201, 136] on span "Квартира" at bounding box center [186, 140] width 34 height 12
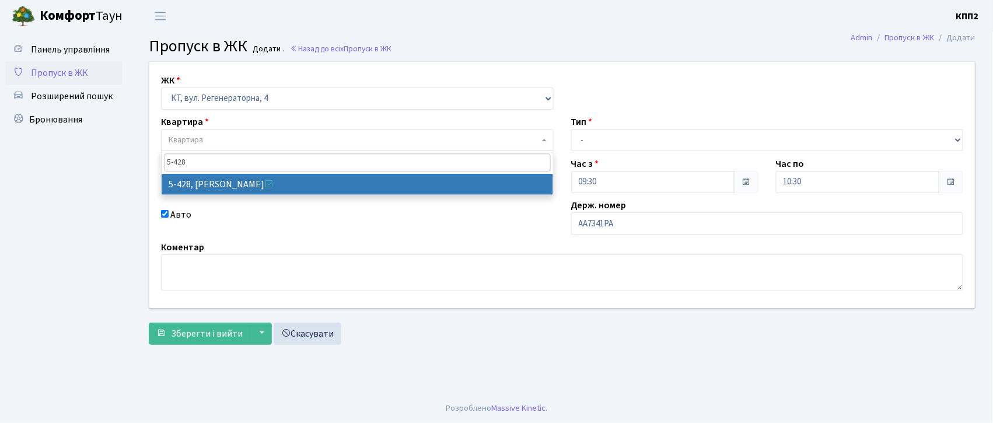
type input "5-428"
select select "2117"
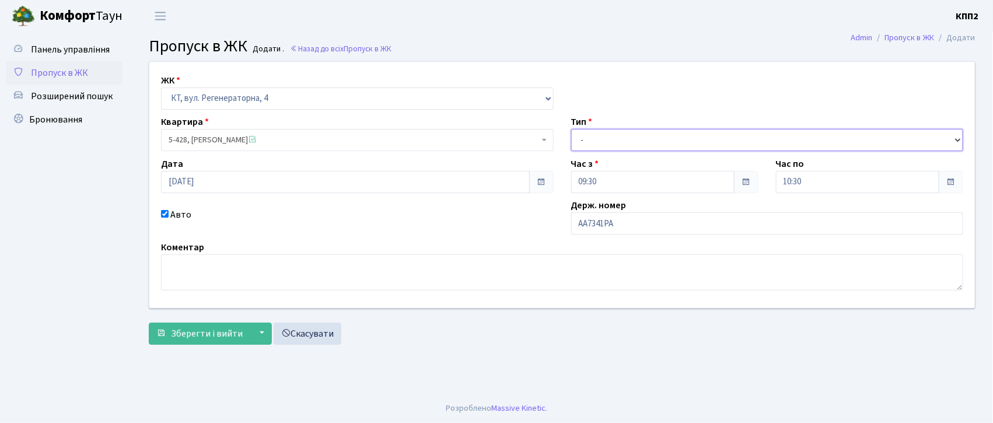
click at [581, 134] on select "- Доставка Таксі Гості Сервіс" at bounding box center [767, 140] width 392 height 22
select select "3"
click at [571, 129] on select "- Доставка Таксі Гості Сервіс" at bounding box center [767, 140] width 392 height 22
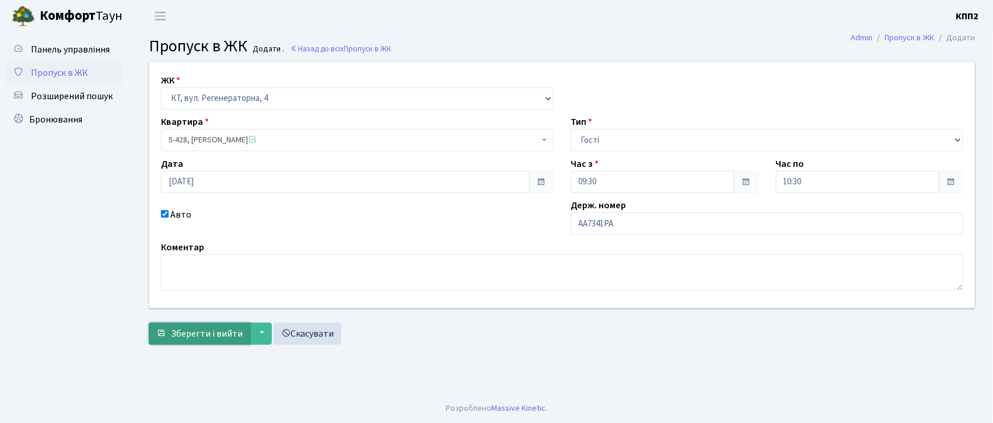
click at [184, 339] on span "Зберегти і вийти" at bounding box center [207, 333] width 72 height 13
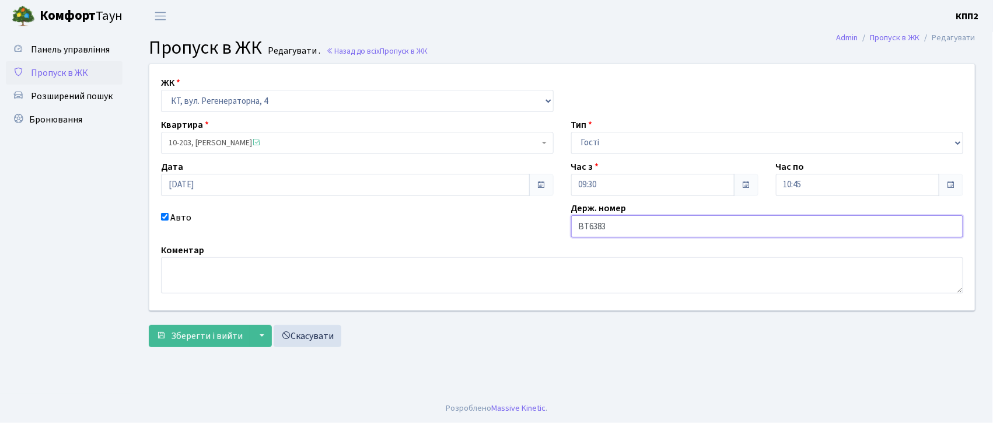
click at [618, 224] on input "ВТ6383" at bounding box center [767, 226] width 392 height 22
type input "ВТ6383СМ"
click at [208, 341] on span "Зберегти і вийти" at bounding box center [207, 335] width 72 height 13
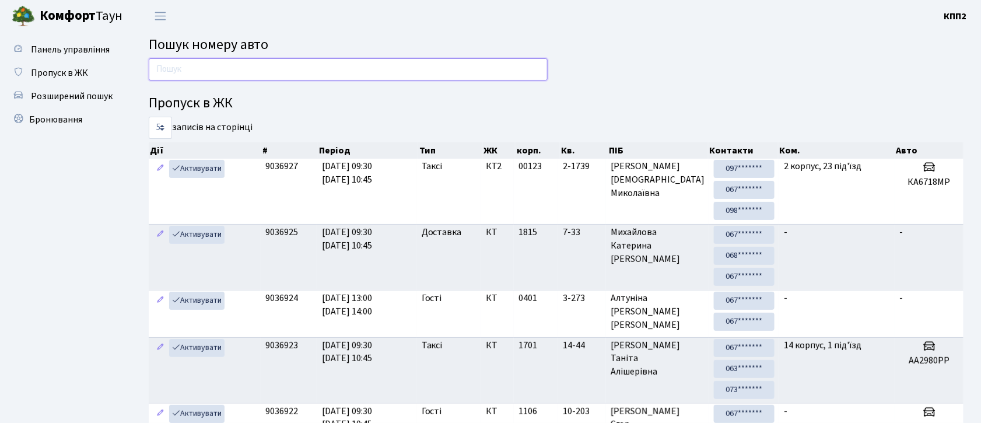
click at [187, 66] on input "text" at bounding box center [348, 69] width 399 height 22
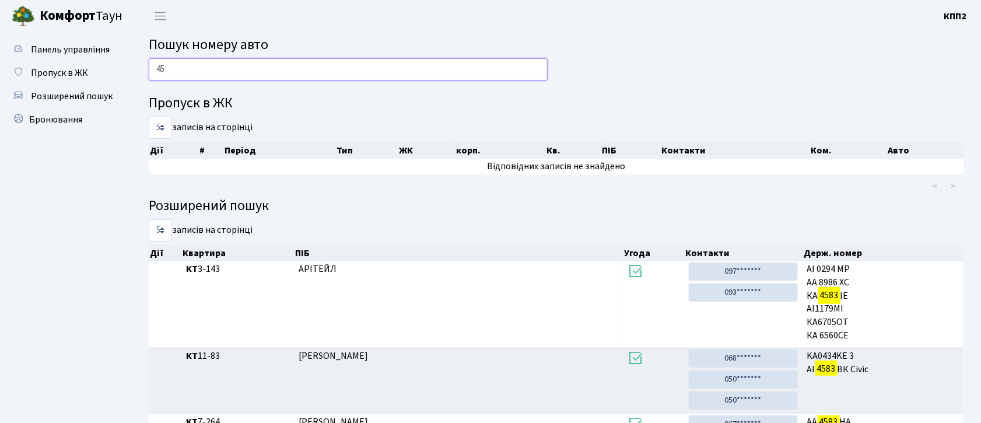
type input "4"
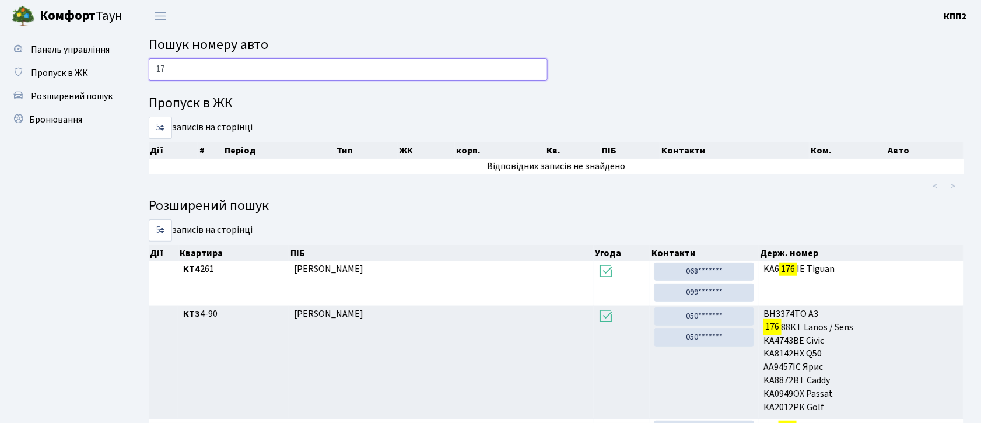
type input "1"
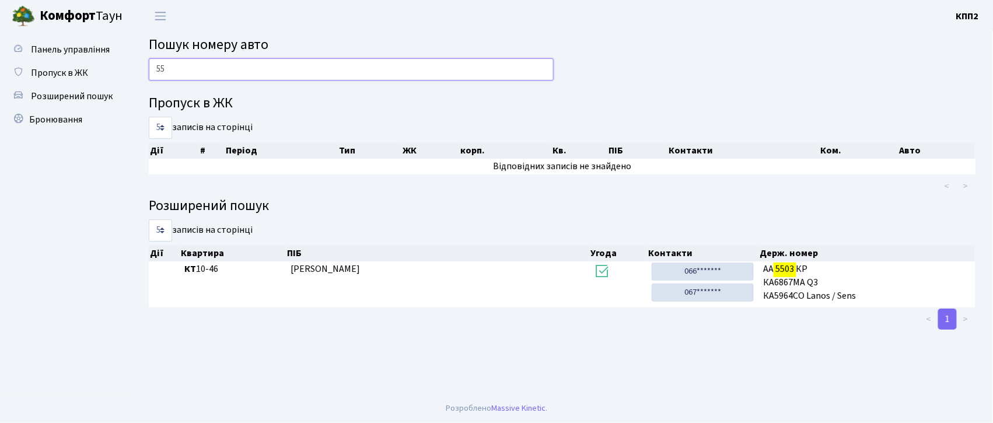
type input "5"
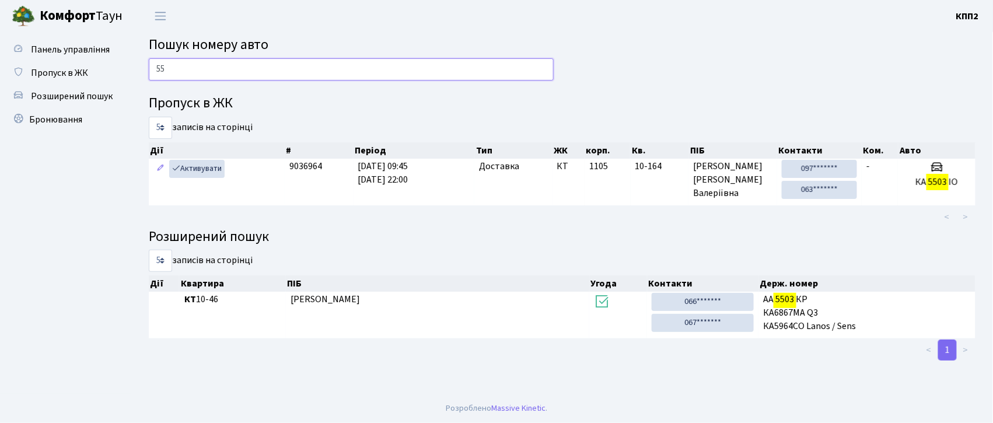
type input "5"
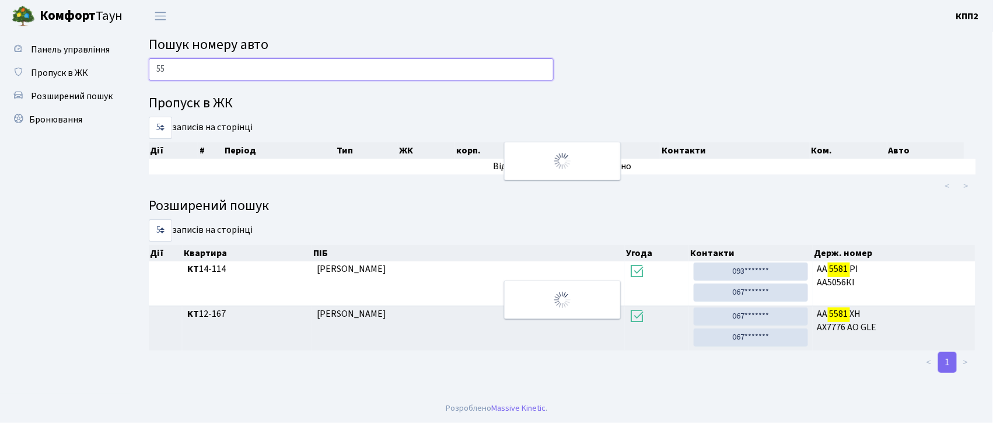
type input "5"
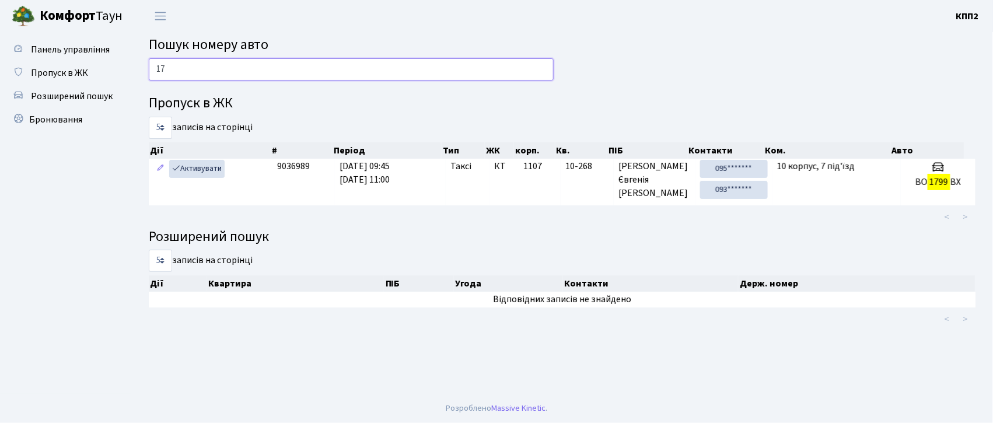
type input "1"
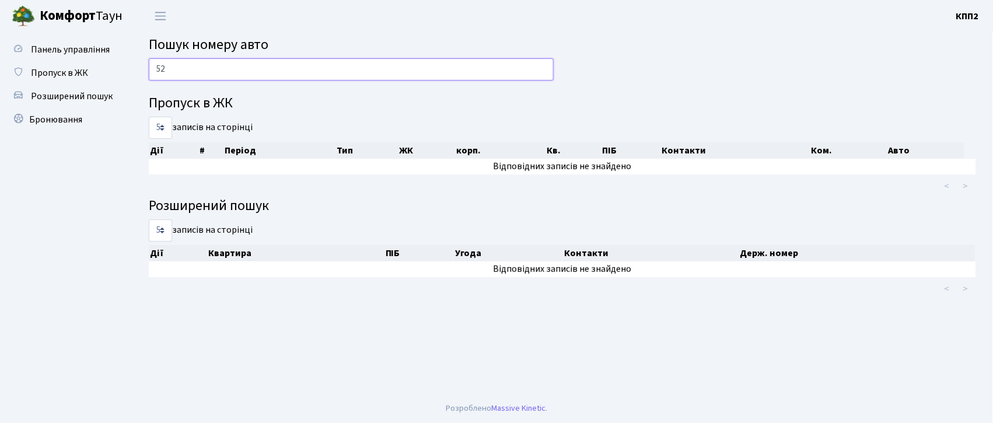
type input "5"
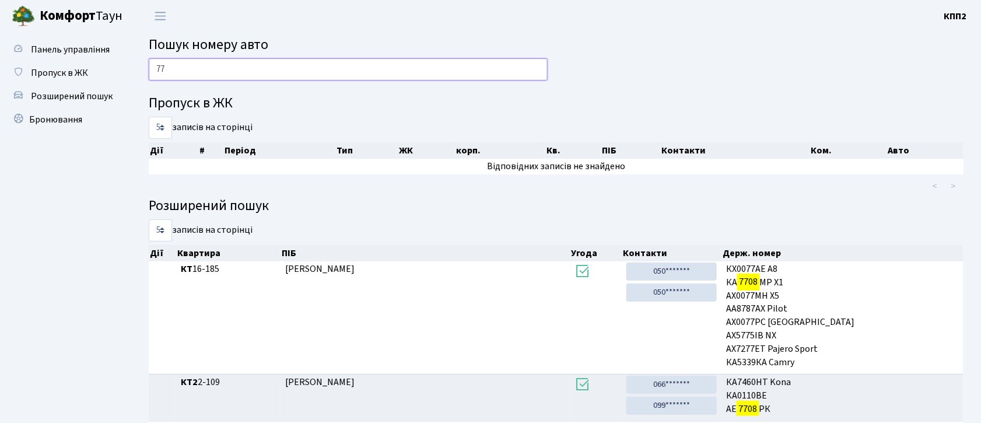
type input "7"
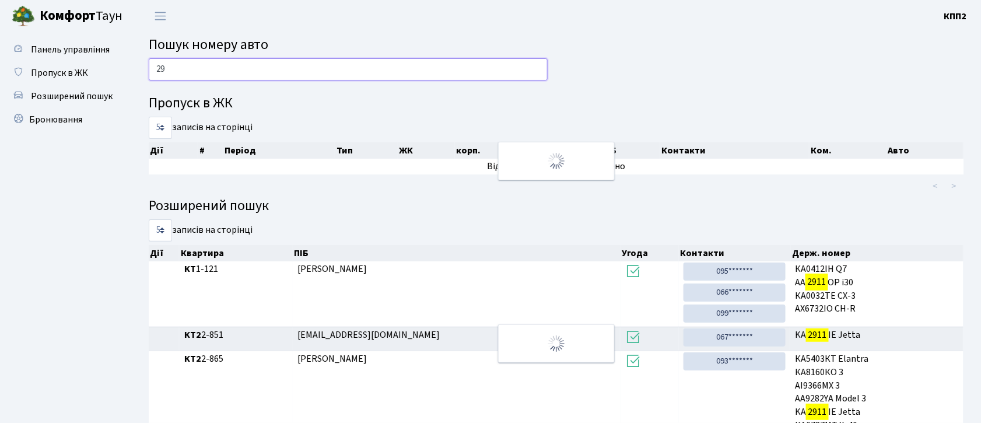
type input "2"
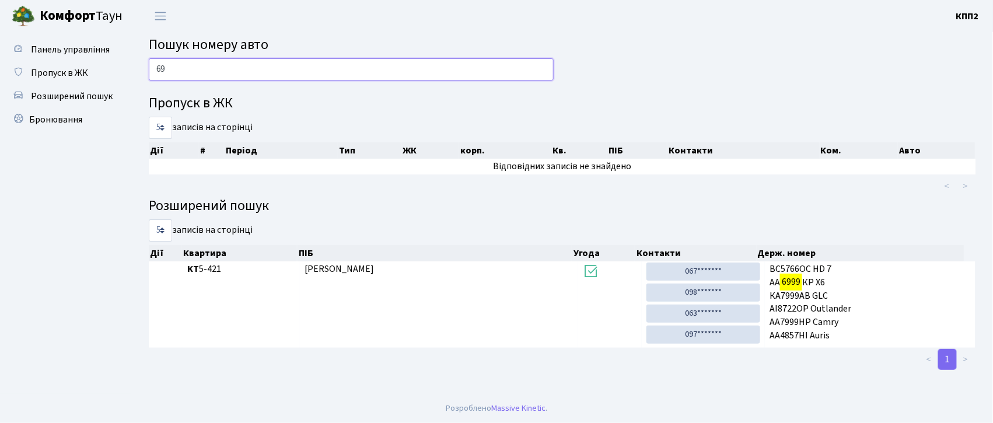
type input "6"
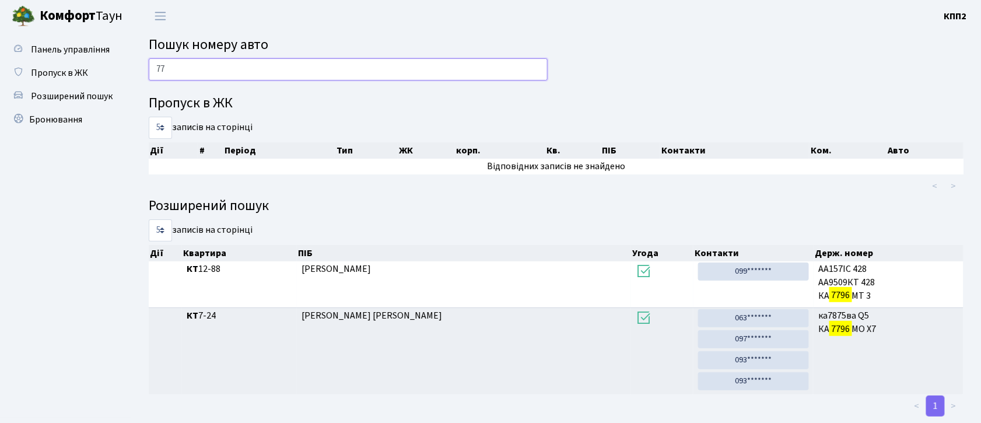
type input "7"
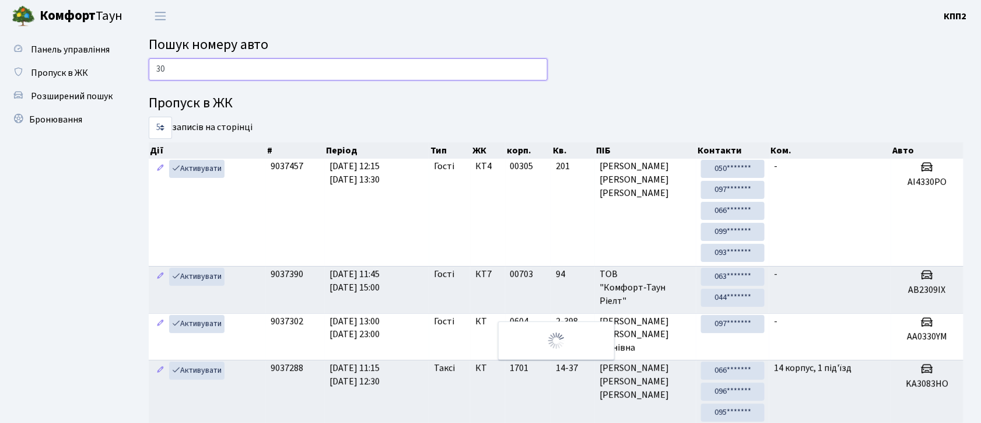
type input "3"
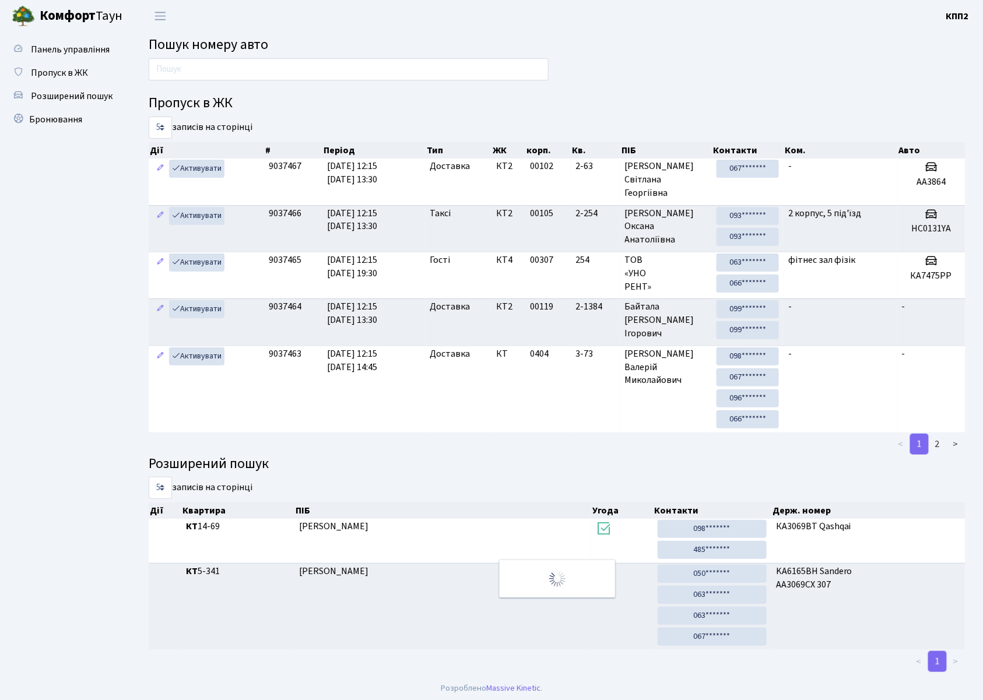
click at [7, 195] on ul "Панель управління Пропуск в ЖК Розширений пошук Бронювання" at bounding box center [64, 353] width 117 height 630
click at [112, 176] on ul "Панель управління Пропуск в ЖК Розширений пошук Бронювання" at bounding box center [64, 353] width 117 height 630
click at [110, 240] on ul "Панель управління Пропуск в ЖК Розширений пошук Бронювання" at bounding box center [64, 353] width 117 height 630
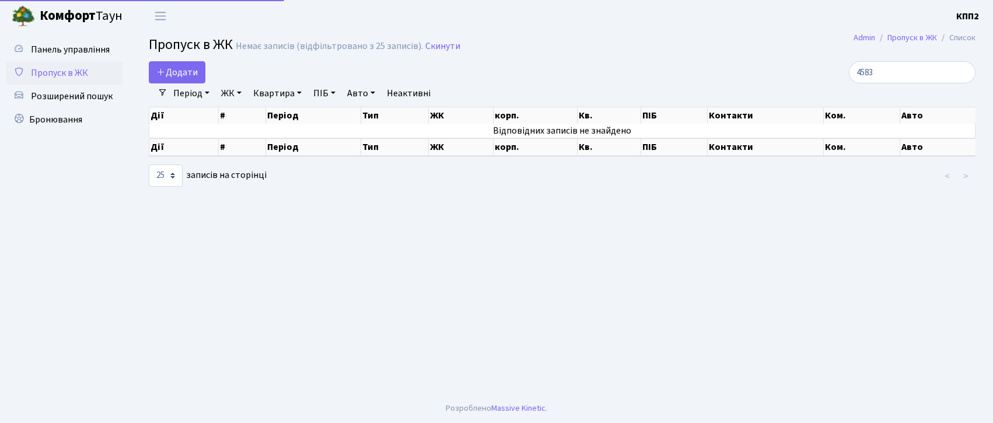
select select "25"
type input "4"
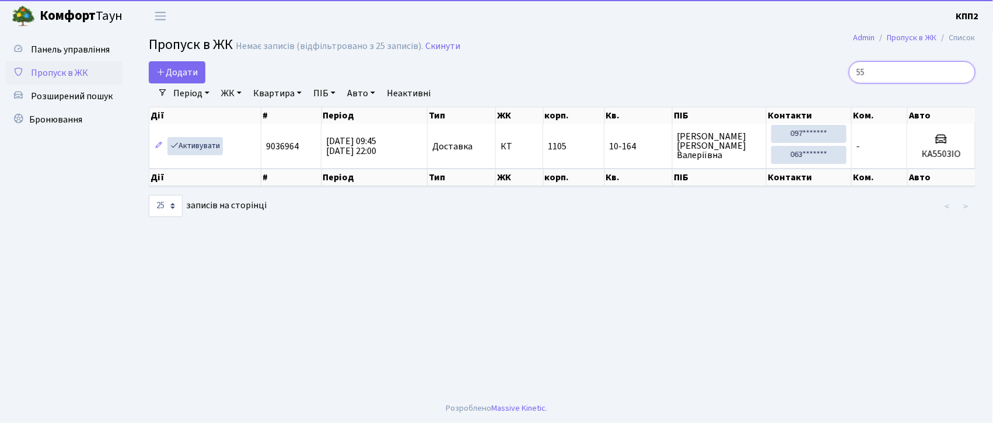
type input "5"
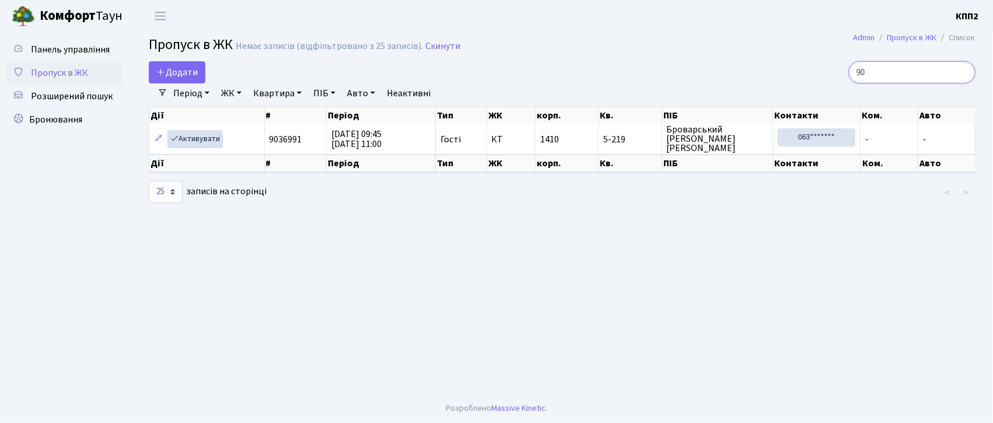
type input "9"
type input "5"
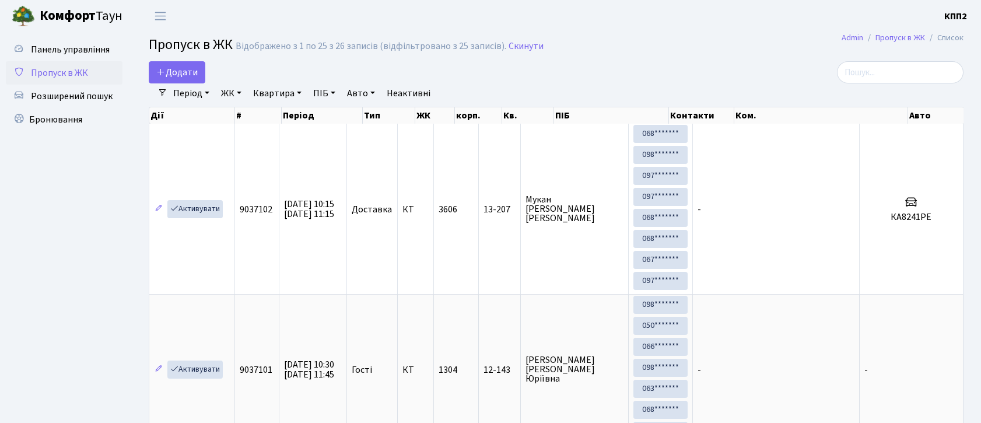
select select "25"
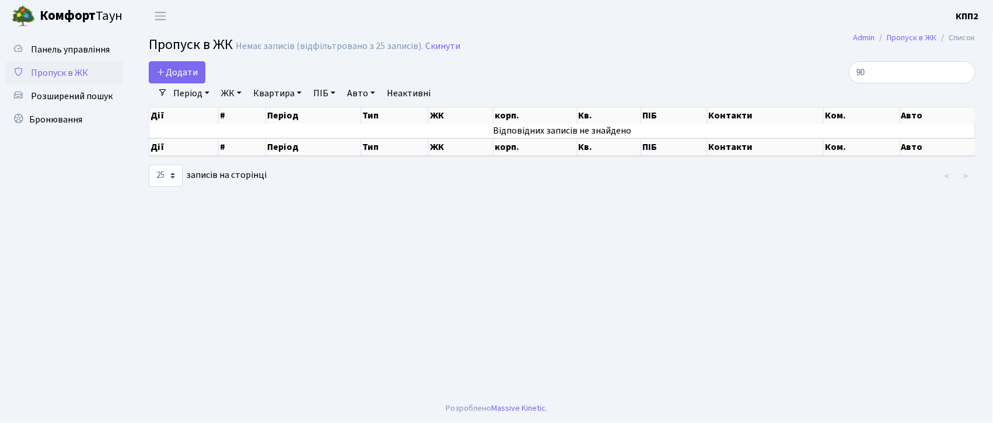
type input "9"
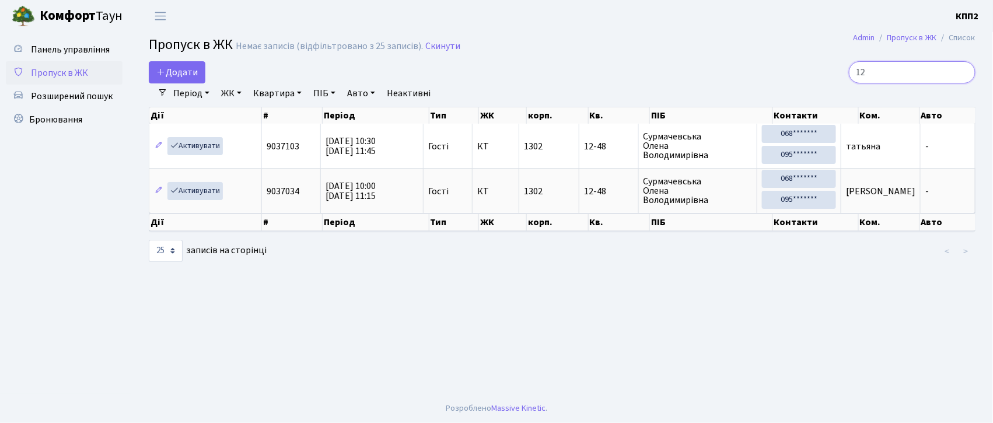
type input "1"
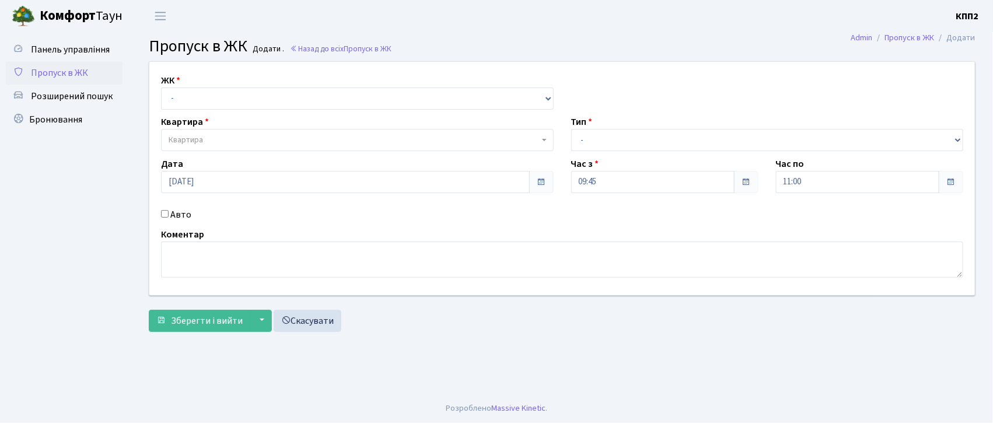
click at [166, 213] on input "Авто" at bounding box center [165, 214] width 8 height 8
checkbox input "true"
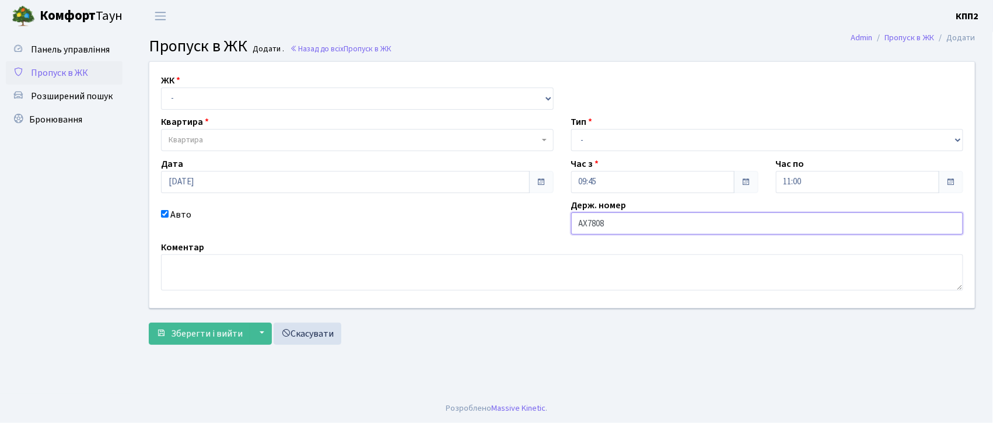
type input "АХ7808НК"
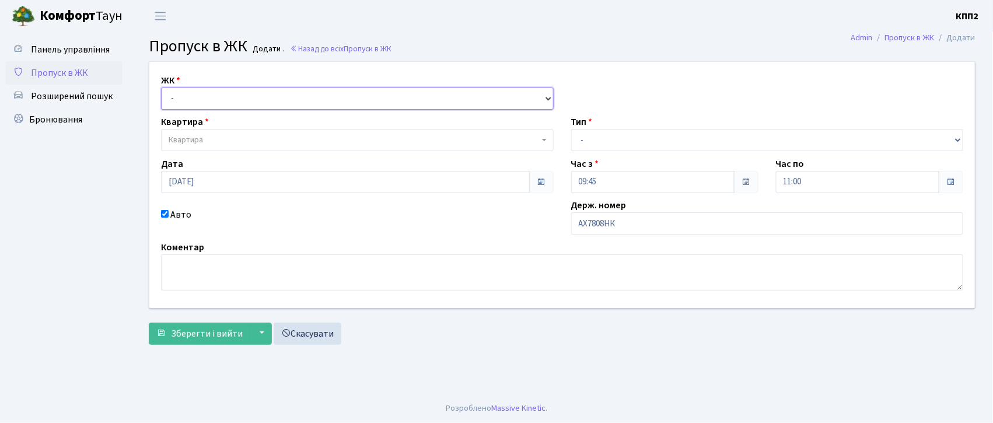
click at [229, 92] on select "- КТ, вул. Регенераторна, 4 КТ2, просп. [STREET_ADDRESS] [STREET_ADDRESS] [PERS…" at bounding box center [357, 98] width 392 height 22
select select "271"
click at [161, 87] on select "- КТ, вул. Регенераторна, 4 КТ2, просп. [STREET_ADDRESS] [STREET_ADDRESS] [PERS…" at bounding box center [357, 98] width 392 height 22
select select
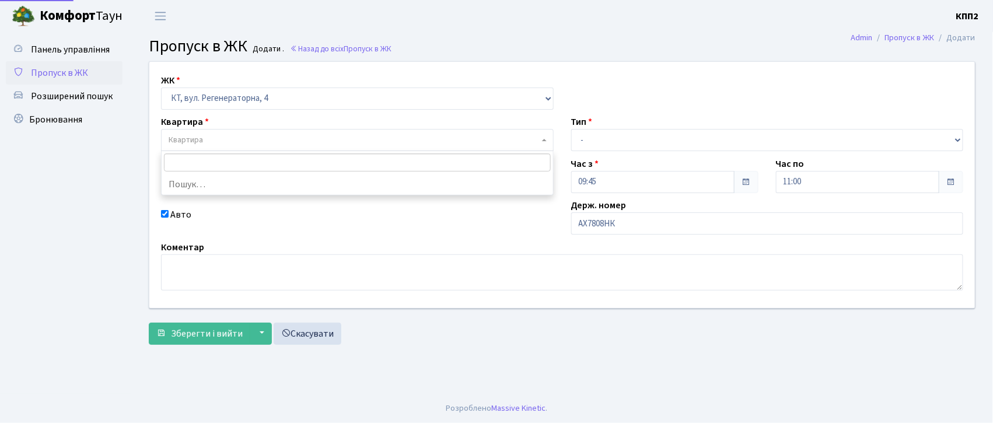
click at [238, 129] on span "Квартира" at bounding box center [357, 140] width 392 height 22
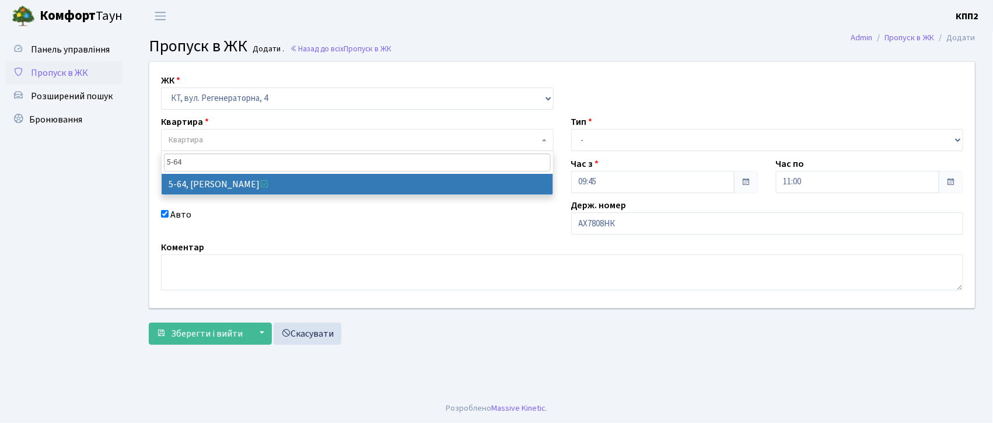
type input "5-64"
select select "2474"
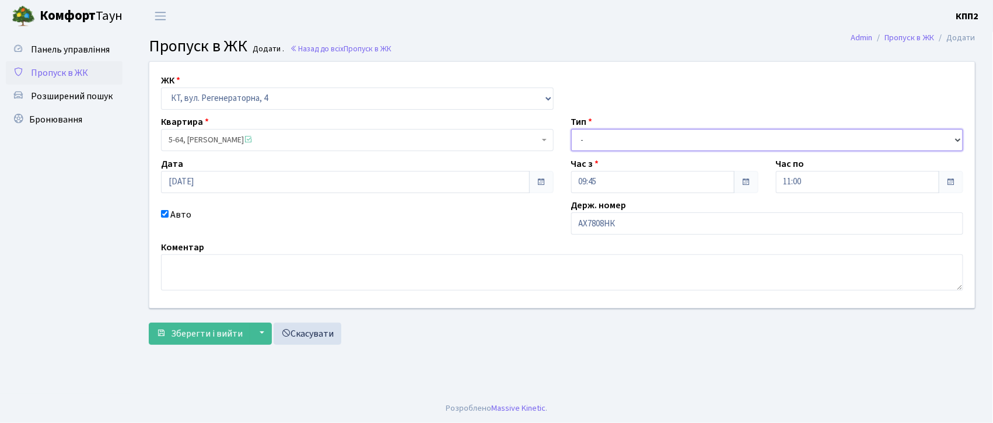
click at [614, 136] on select "- Доставка Таксі Гості Сервіс" at bounding box center [767, 140] width 392 height 22
select select "2"
click at [571, 129] on select "- Доставка Таксі Гості Сервіс" at bounding box center [767, 140] width 392 height 22
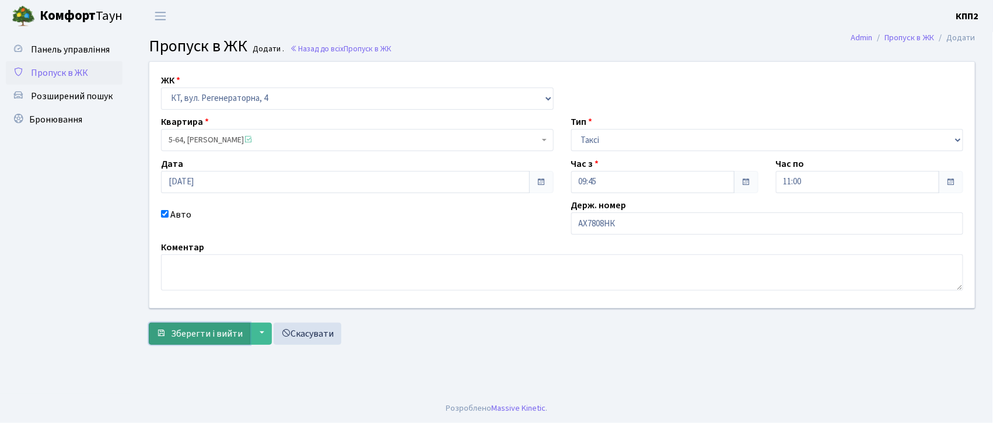
click at [187, 331] on span "Зберегти і вийти" at bounding box center [207, 333] width 72 height 13
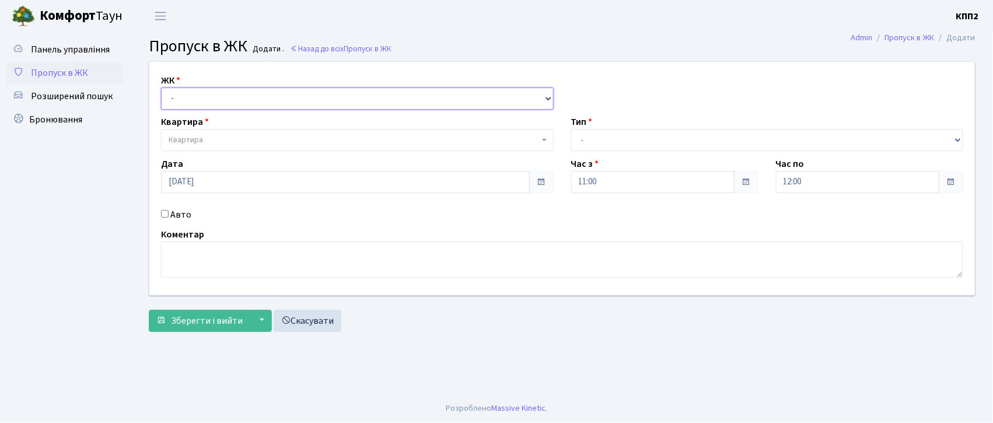
click at [199, 101] on select "- КТ, вул. Регенераторна, 4 КТ2, просп. [STREET_ADDRESS] [STREET_ADDRESS] [PERS…" at bounding box center [357, 98] width 392 height 22
select select "302"
click at [161, 87] on select "- КТ, вул. Регенераторна, 4 КТ2, просп. Соборності, 17 КТ3, вул. Березнева, 16 …" at bounding box center [357, 98] width 392 height 22
select select
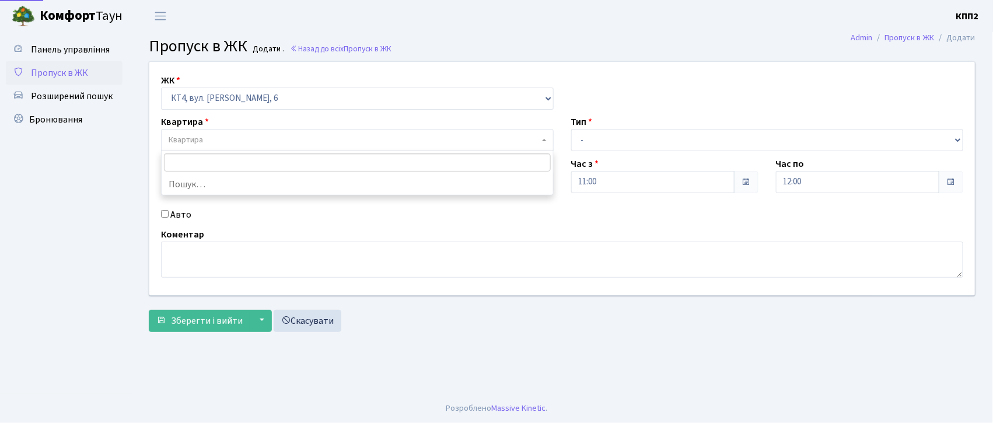
click at [192, 143] on span "Квартира" at bounding box center [186, 140] width 34 height 12
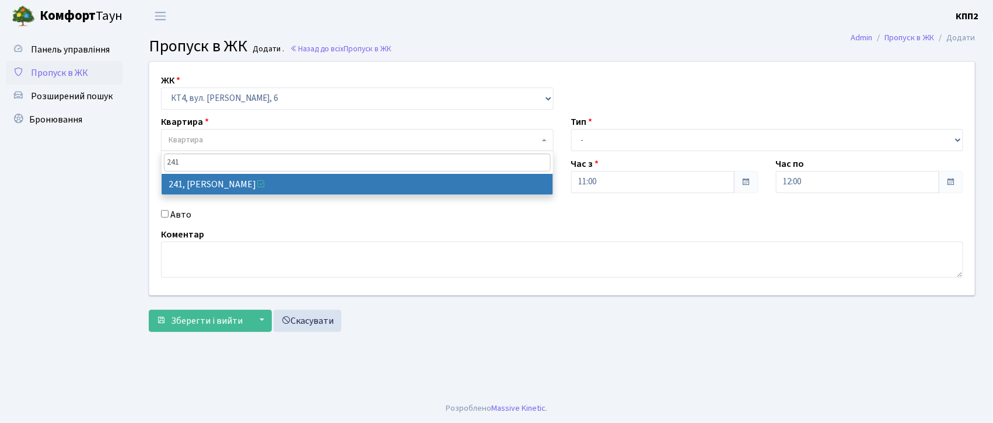
type input "241"
select select "16958"
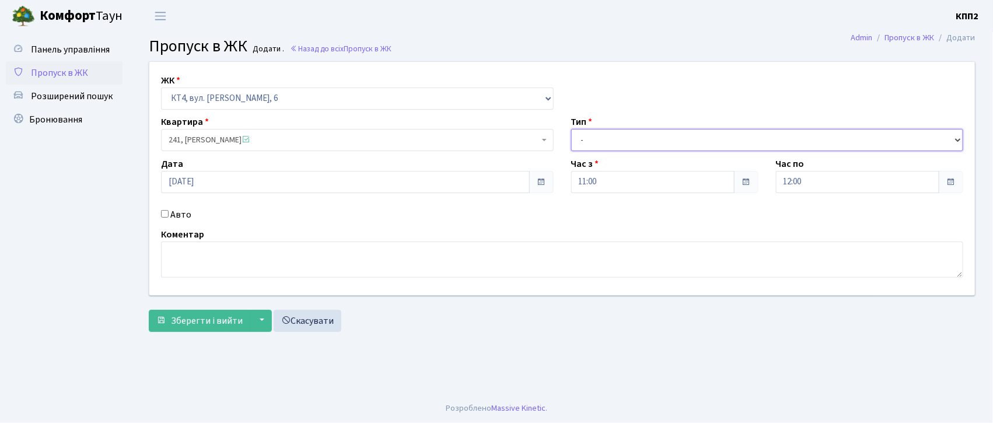
click at [591, 142] on select "- Доставка Таксі Гості Сервіс" at bounding box center [767, 140] width 392 height 22
select select "1"
click at [571, 129] on select "- Доставка Таксі Гості Сервіс" at bounding box center [767, 140] width 392 height 22
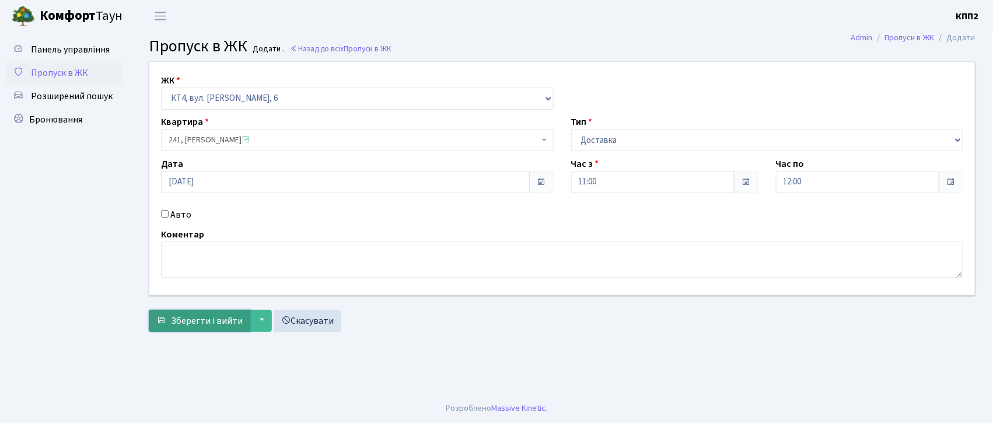
click at [227, 320] on span "Зберегти і вийти" at bounding box center [207, 320] width 72 height 13
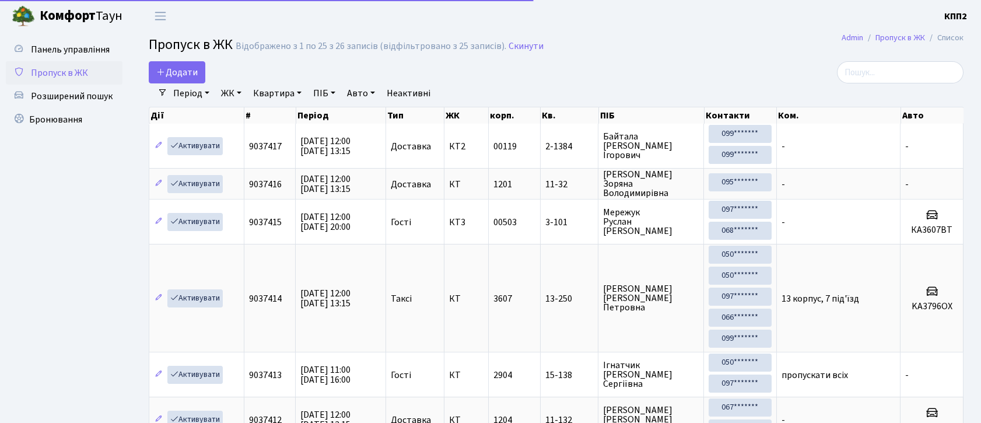
select select "25"
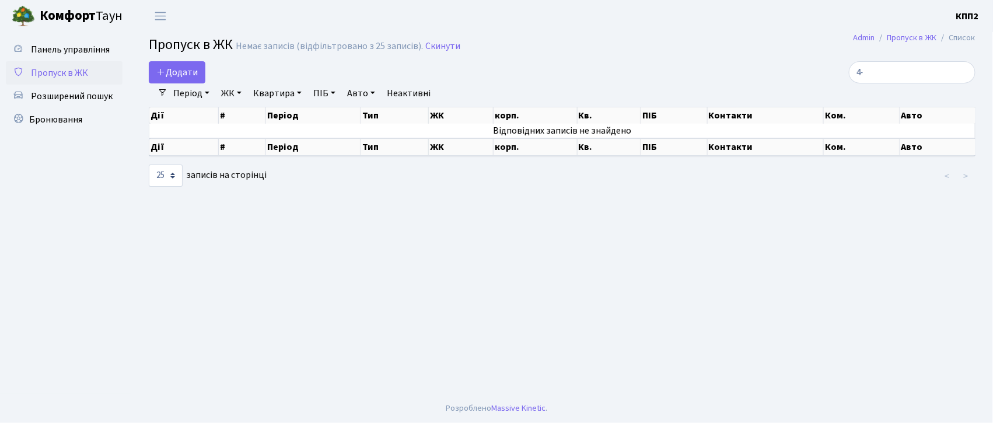
type input "4"
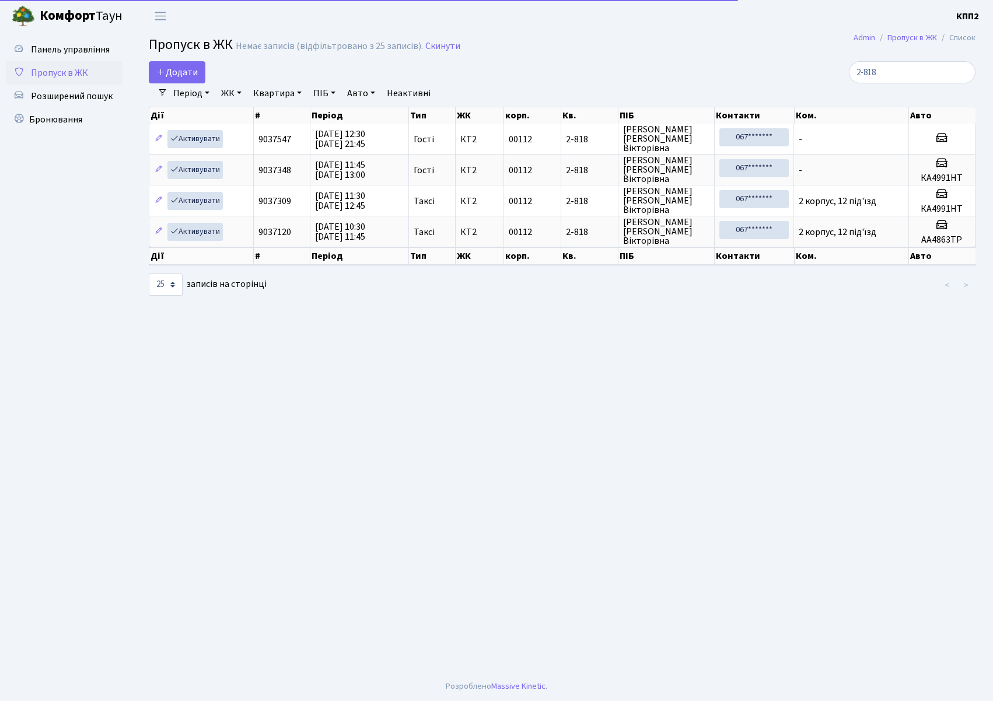
select select "25"
type input "2-818"
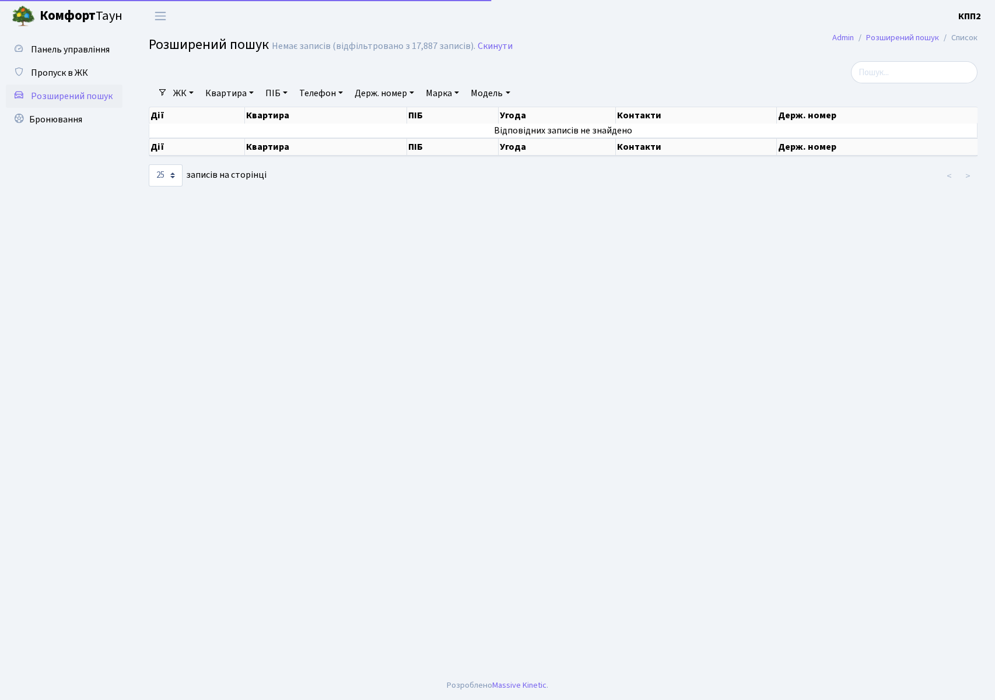
select select "25"
click at [89, 54] on span "Панель управління" at bounding box center [70, 49] width 79 height 13
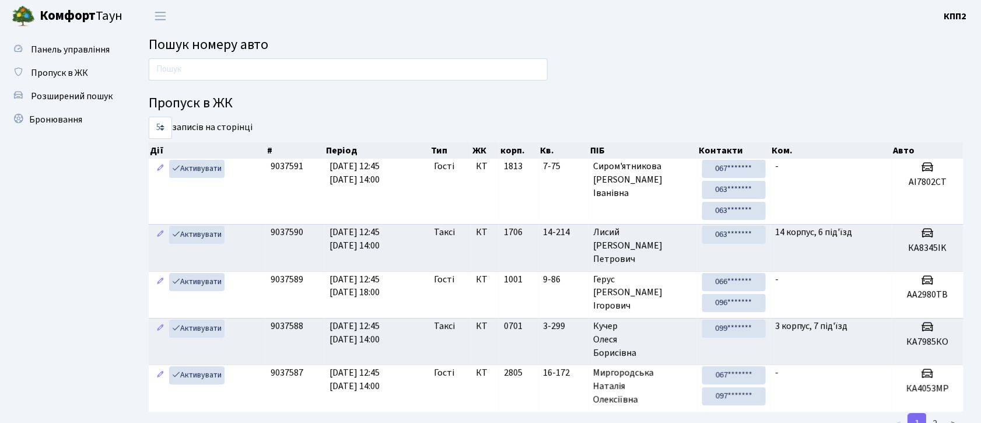
click at [92, 336] on ul "Панель управління Пропуск в ЖК Розширений пошук Бронювання" at bounding box center [64, 284] width 117 height 493
click at [234, 66] on input "text" at bounding box center [348, 69] width 399 height 22
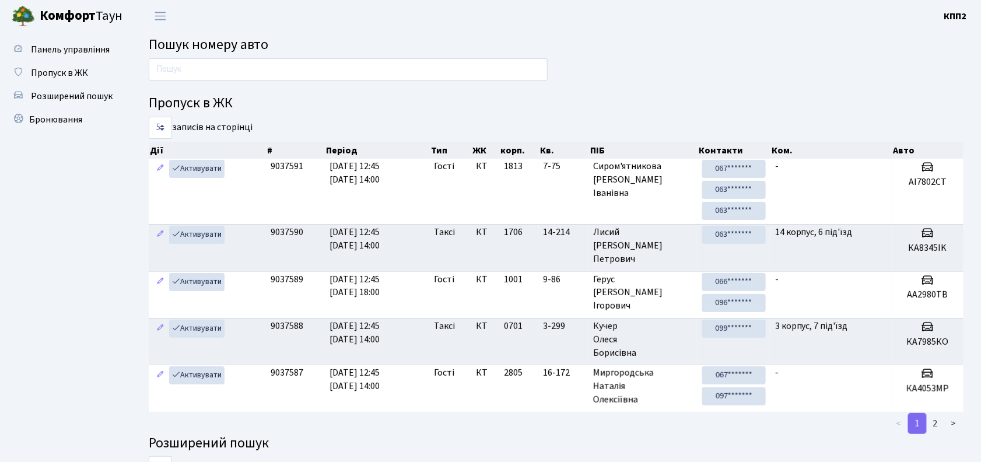
click at [82, 241] on ul "Панель управління Пропуск в ЖК Розширений пошук Бронювання" at bounding box center [64, 284] width 117 height 493
click at [162, 73] on input "text" at bounding box center [348, 69] width 399 height 22
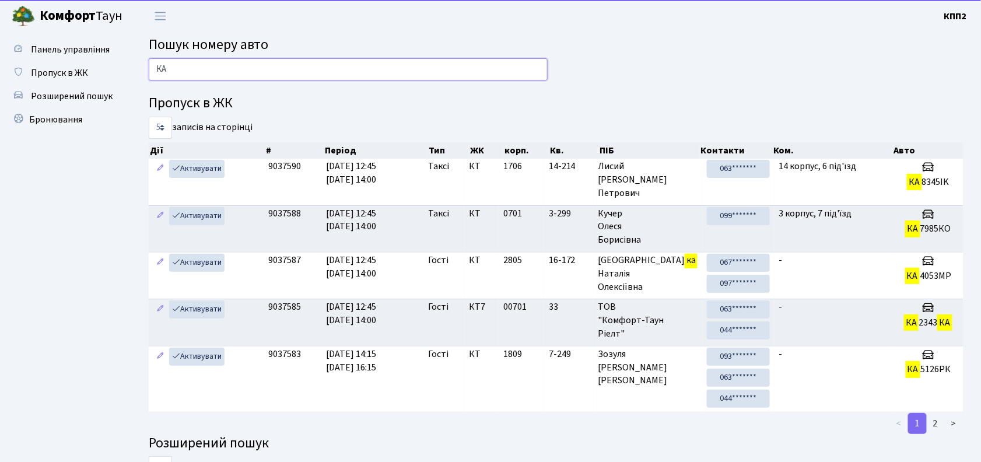
type input "[PERSON_NAME]"
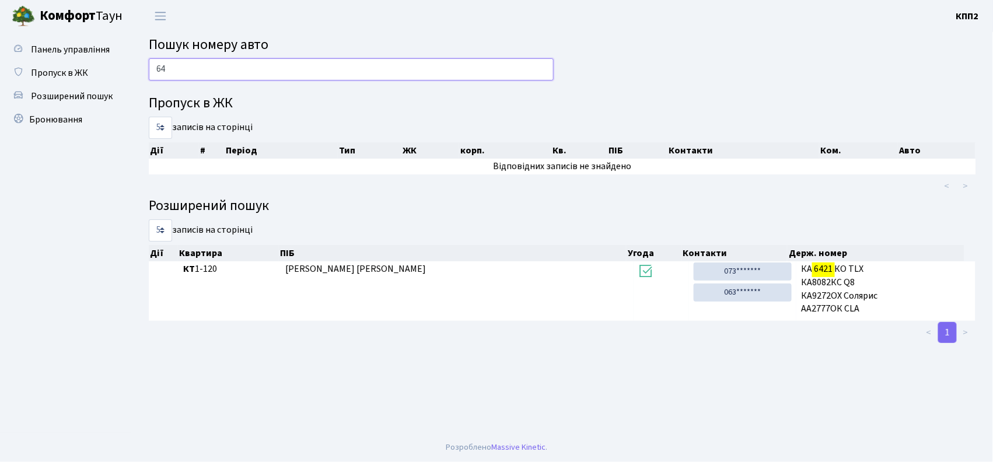
type input "6"
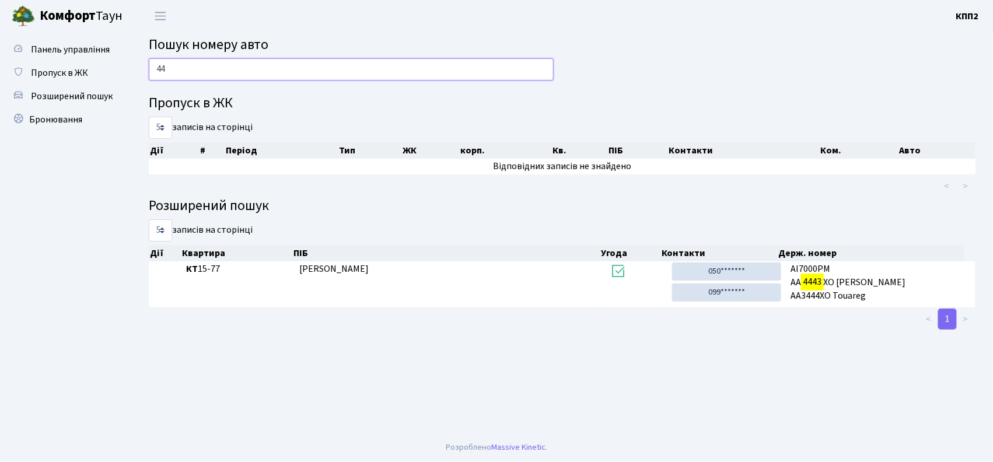
type input "4"
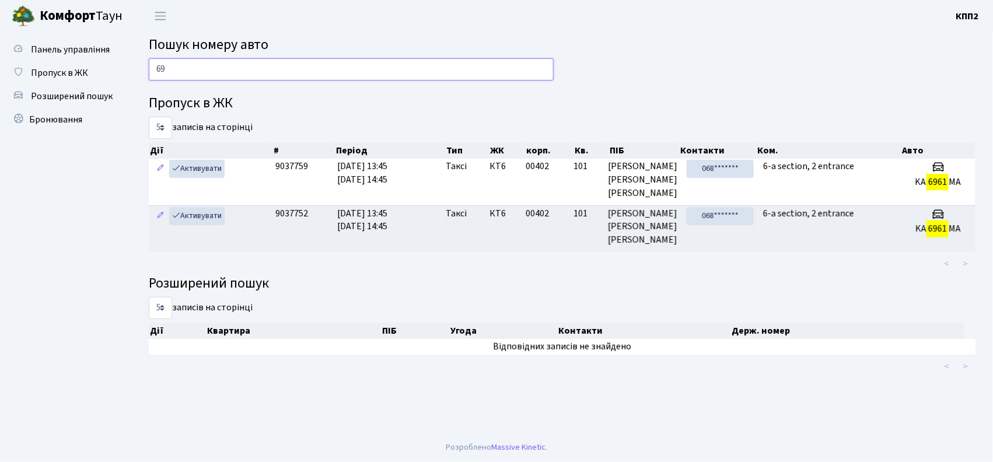
type input "6"
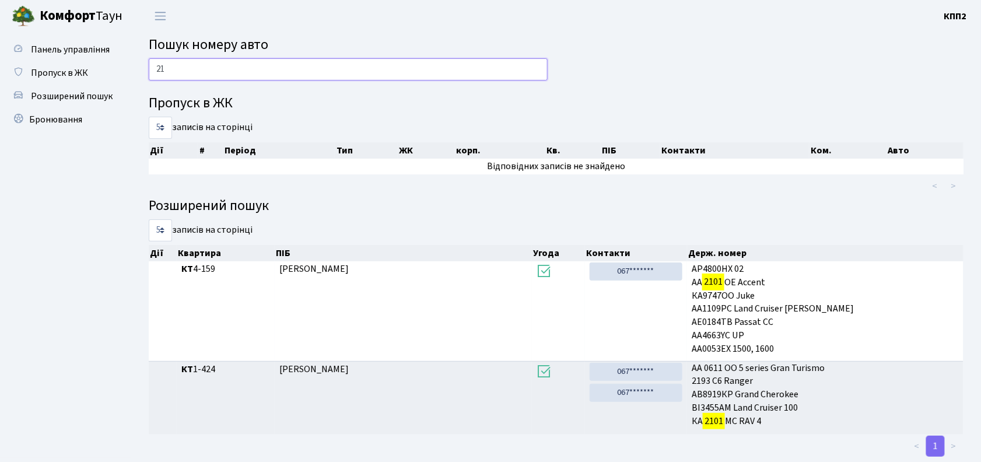
type input "2"
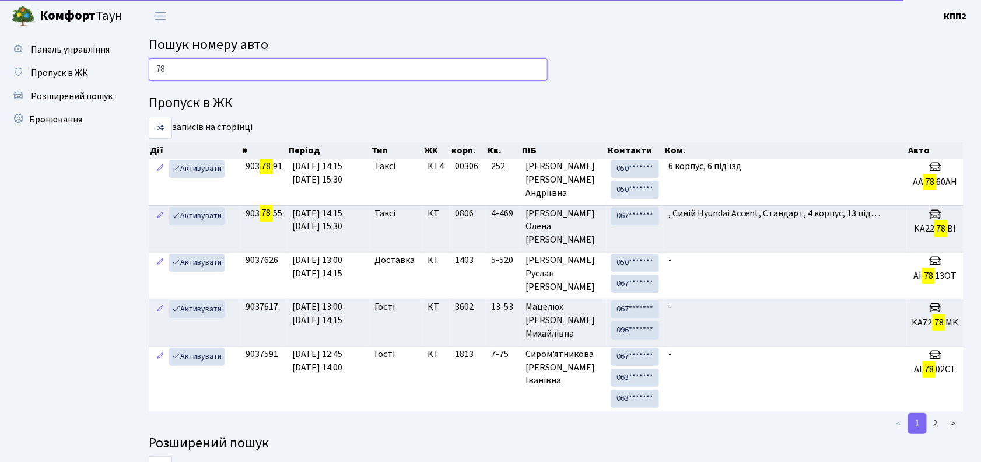
type input "7"
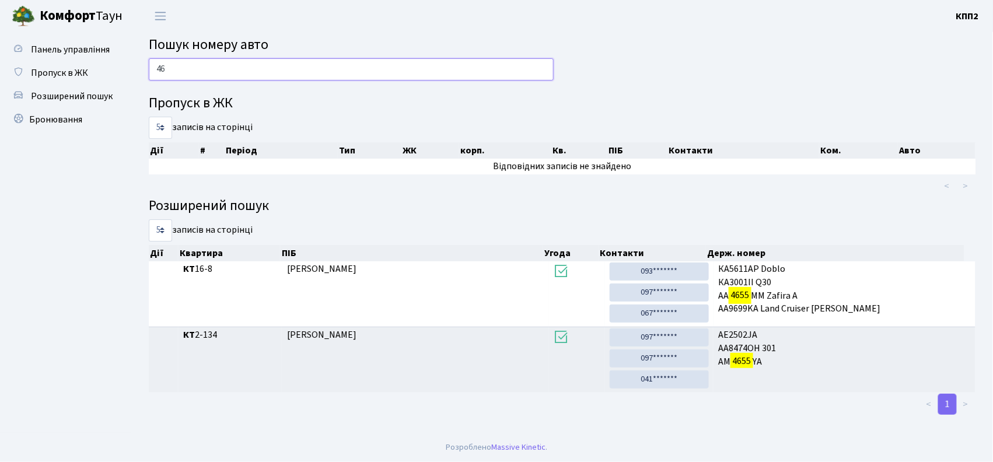
type input "4"
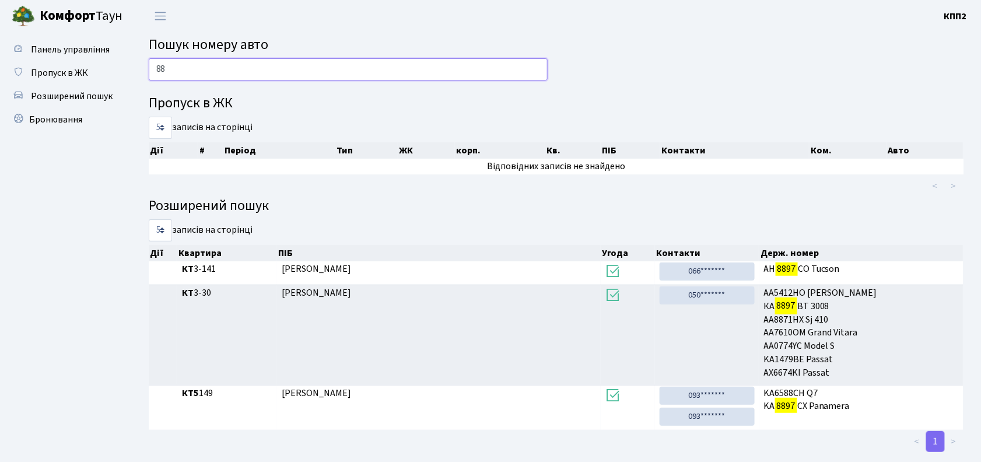
type input "8"
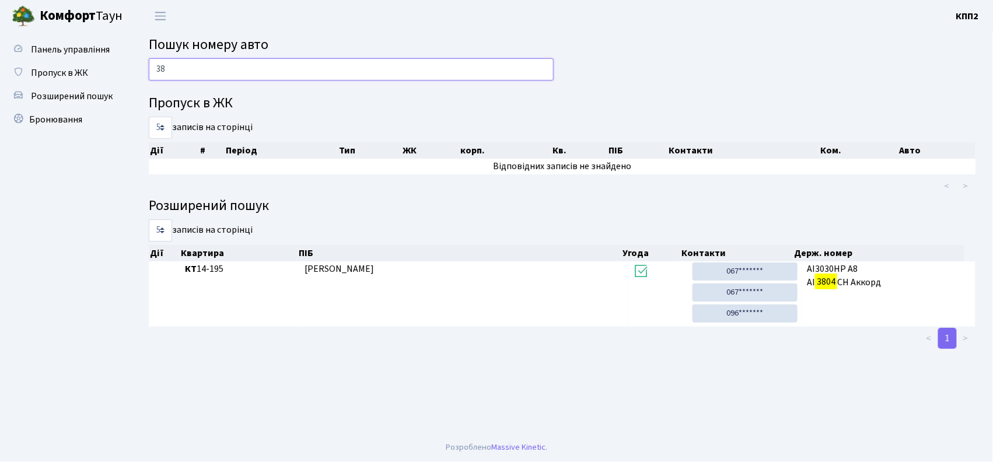
type input "3"
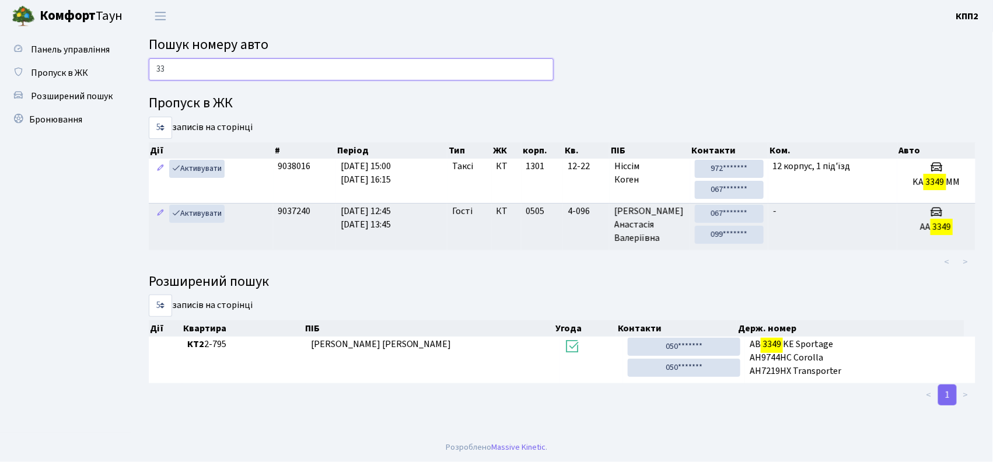
type input "3"
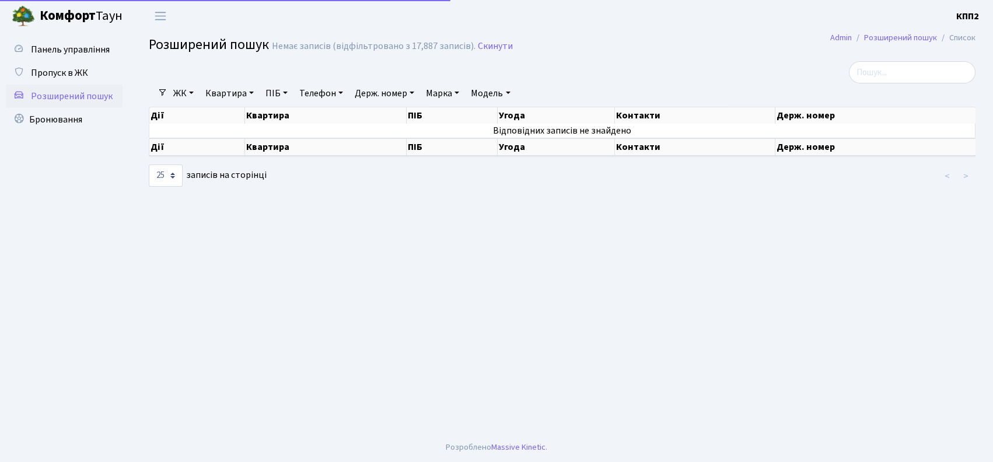
select select "25"
click at [65, 78] on span "Пропуск в ЖК" at bounding box center [59, 72] width 57 height 13
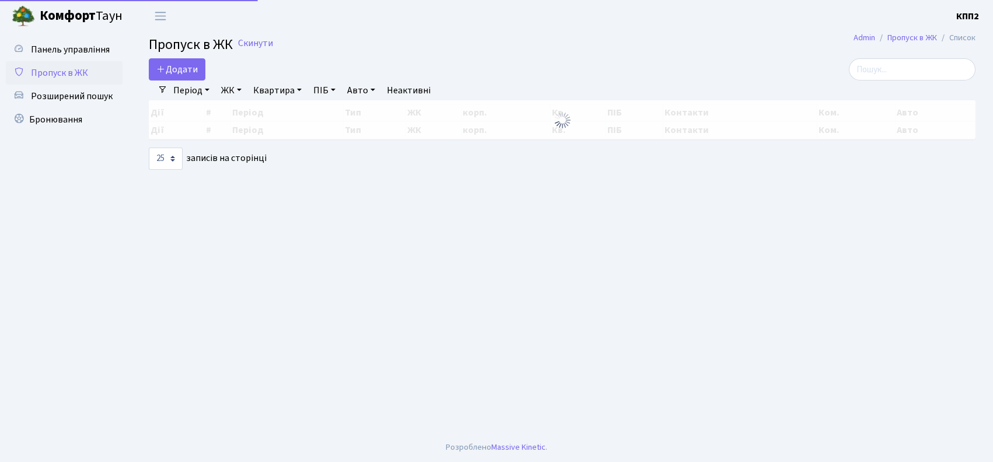
select select "25"
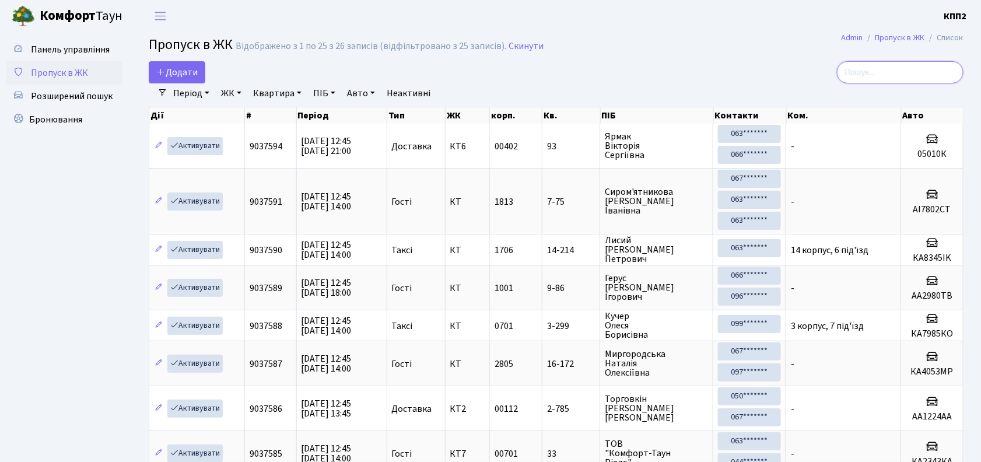
click at [874, 72] on input "search" at bounding box center [900, 72] width 127 height 22
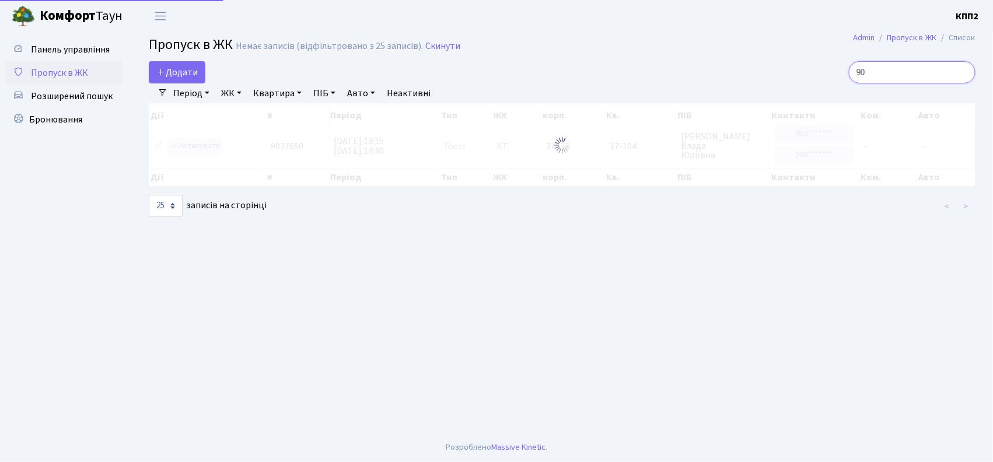
type input "9"
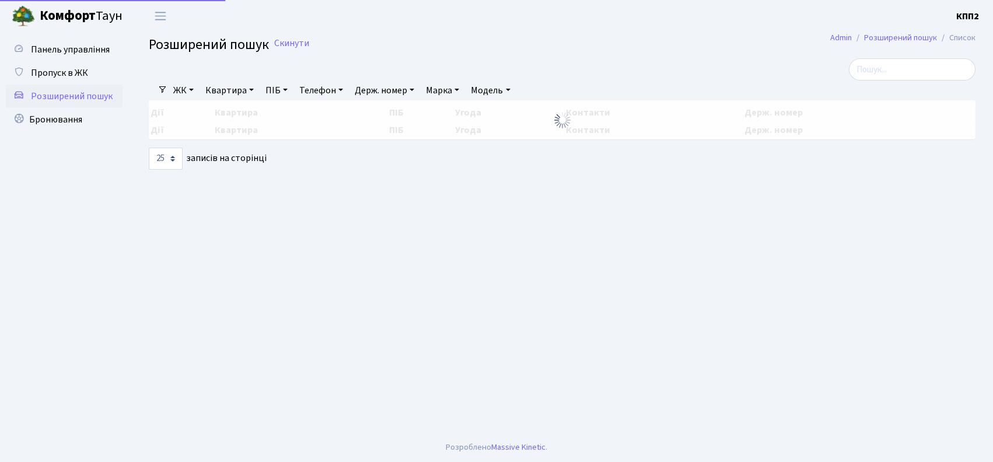
select select "25"
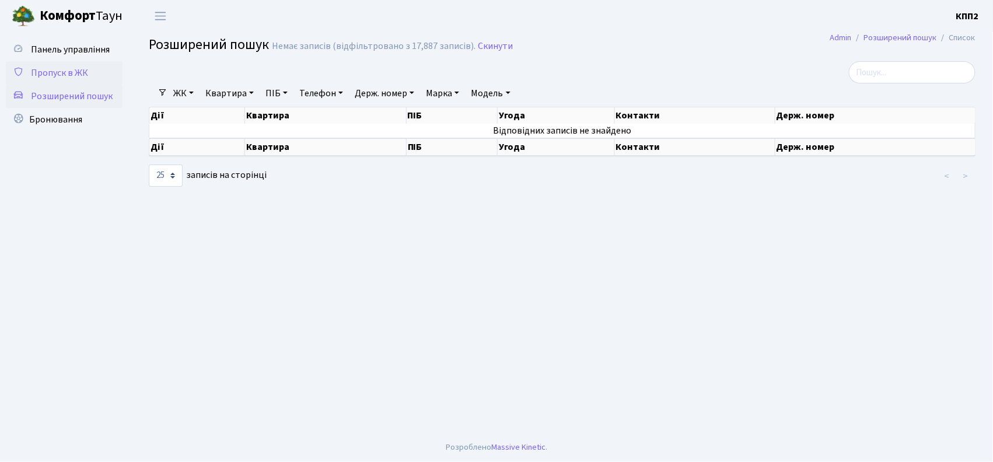
click at [78, 64] on link "Пропуск в ЖК" at bounding box center [64, 72] width 117 height 23
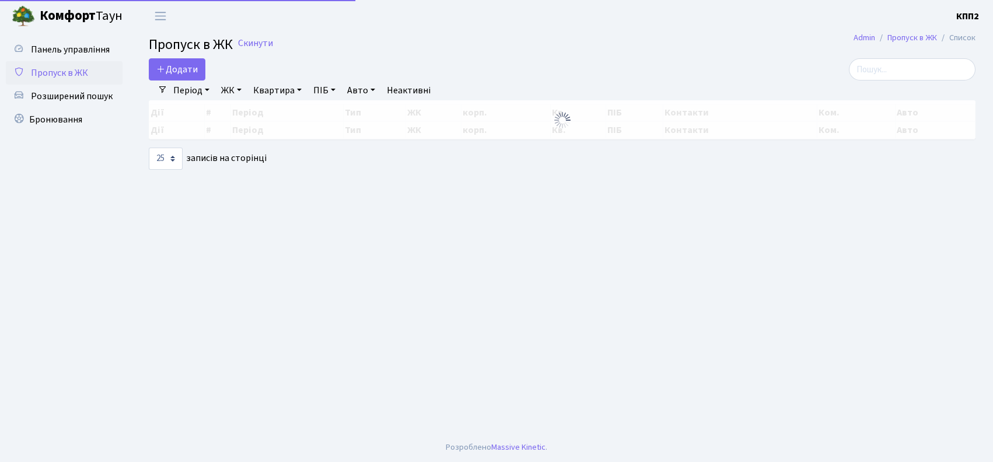
select select "25"
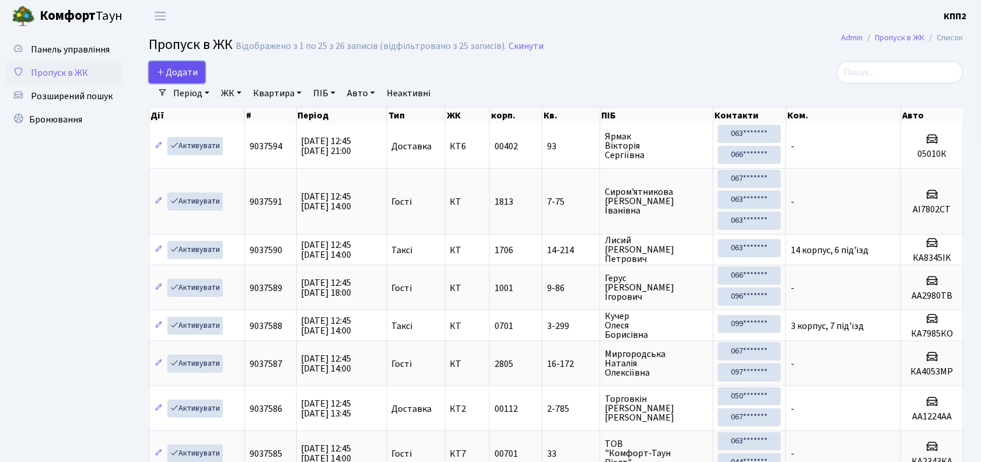
click at [195, 63] on link "Додати" at bounding box center [177, 72] width 57 height 22
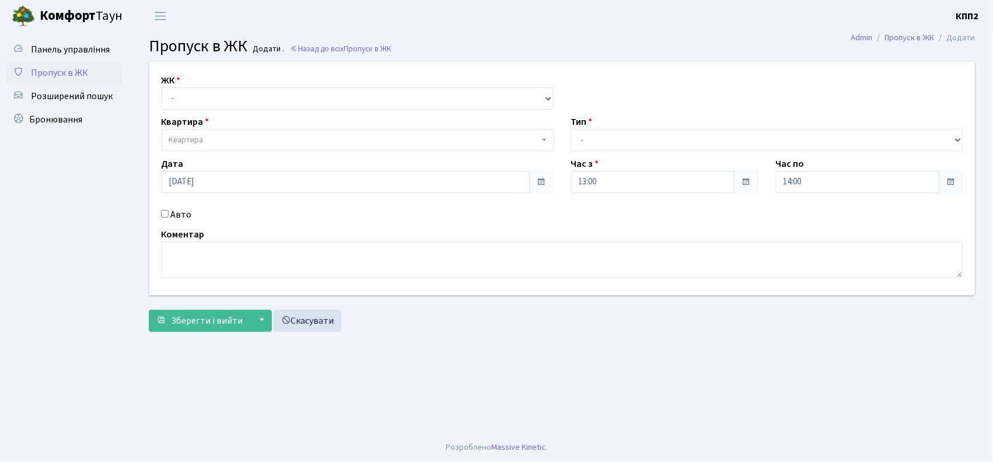
click at [166, 213] on input "Авто" at bounding box center [165, 214] width 8 height 8
checkbox input "true"
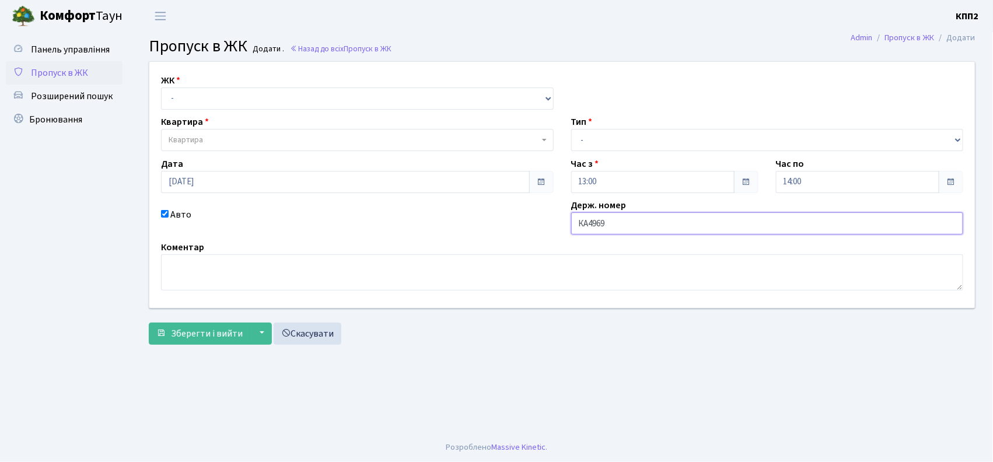
type input "КА4969НЕ"
click at [262, 103] on select "- КТ, вул. Регенераторна, 4 КТ2, просп. Соборності, 17 КТ3, вул. Березнева, 16 …" at bounding box center [357, 98] width 392 height 22
select select "271"
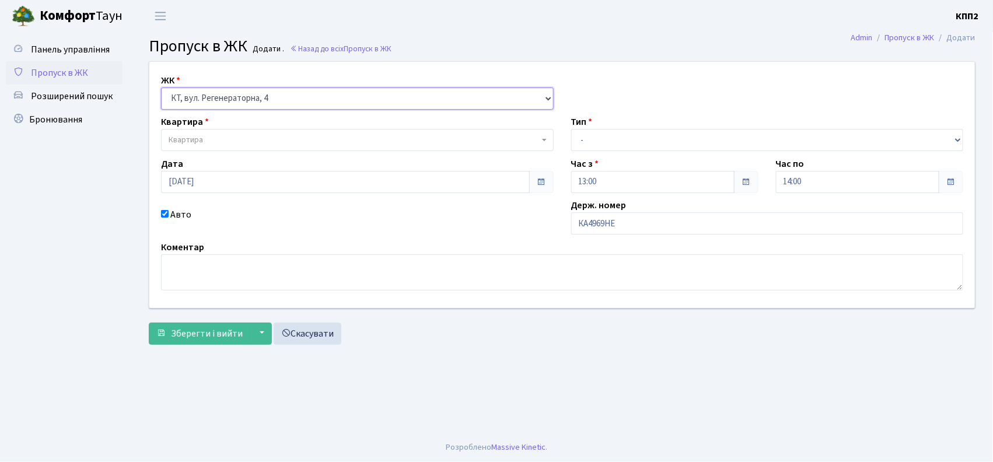
click at [161, 87] on select "- КТ, вул. Регенераторна, 4 КТ2, просп. Соборності, 17 КТ3, вул. Березнева, 16 …" at bounding box center [357, 98] width 392 height 22
select select
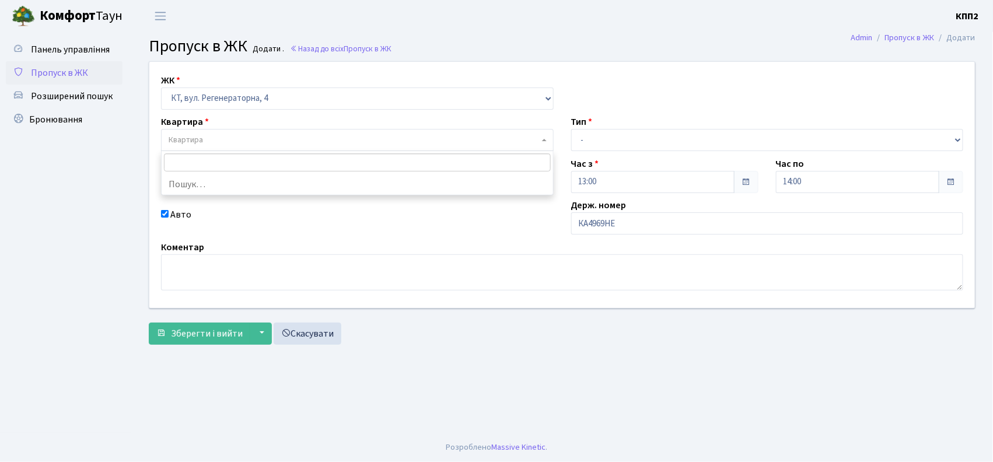
click at [260, 145] on span "Квартира" at bounding box center [354, 140] width 370 height 12
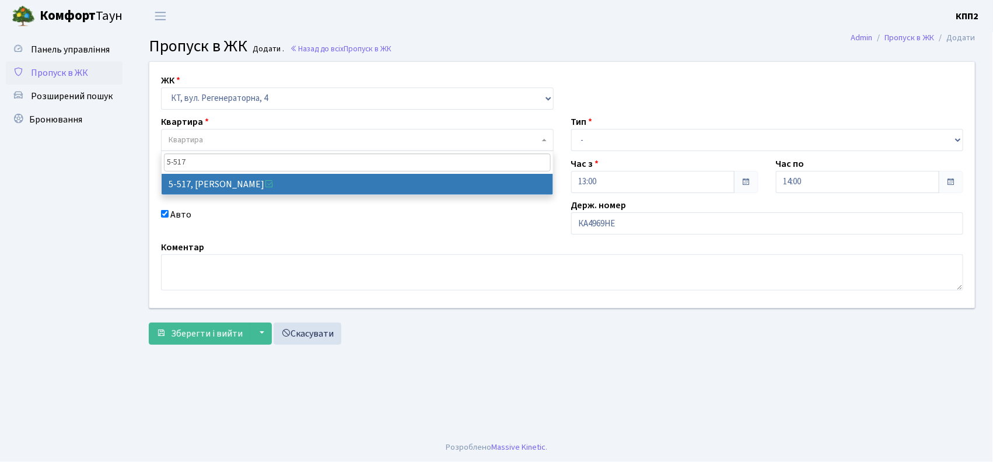
type input "5-517"
select select "2045"
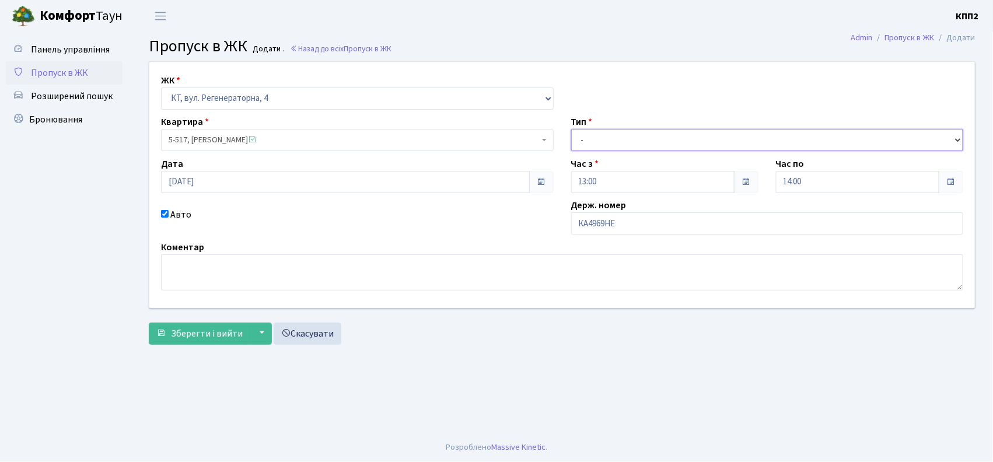
click at [614, 141] on select "- Доставка Таксі Гості Сервіс" at bounding box center [767, 140] width 392 height 22
select select "3"
click at [571, 129] on select "- Доставка Таксі Гості Сервіс" at bounding box center [767, 140] width 392 height 22
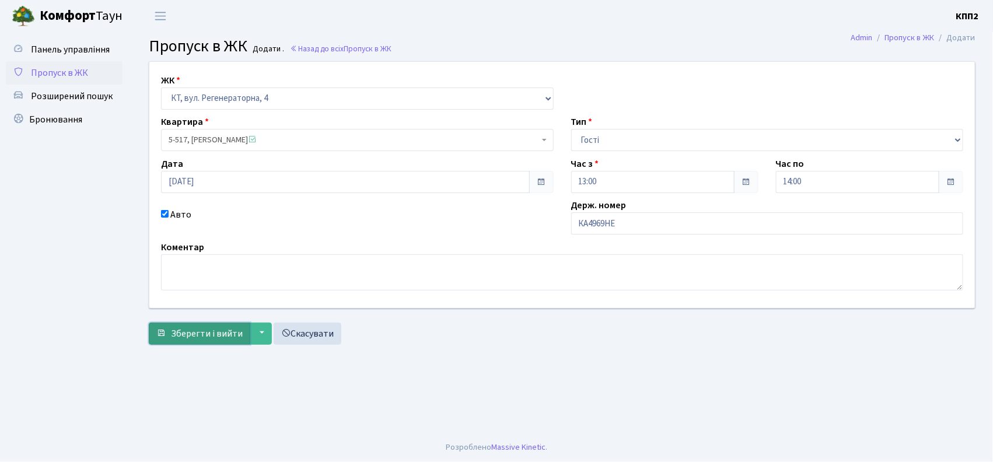
click at [204, 339] on span "Зберегти і вийти" at bounding box center [207, 333] width 72 height 13
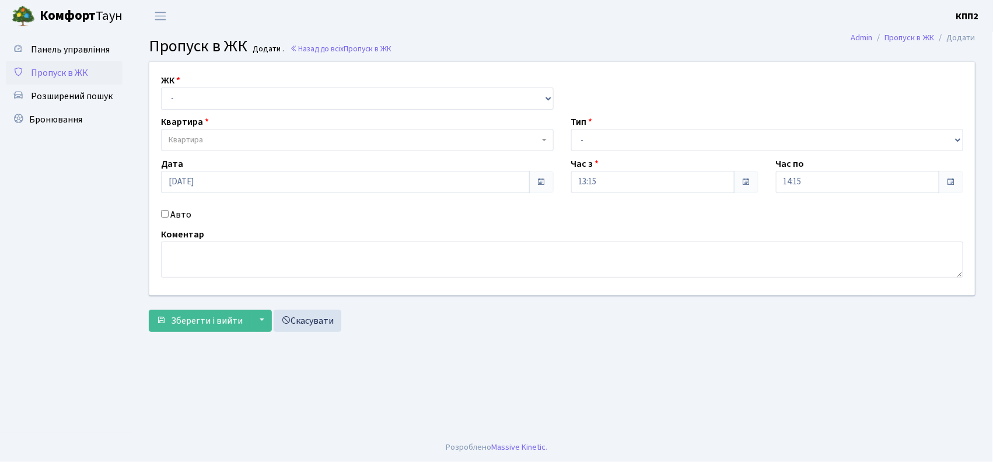
click at [161, 215] on input "Авто" at bounding box center [165, 214] width 8 height 8
checkbox input "true"
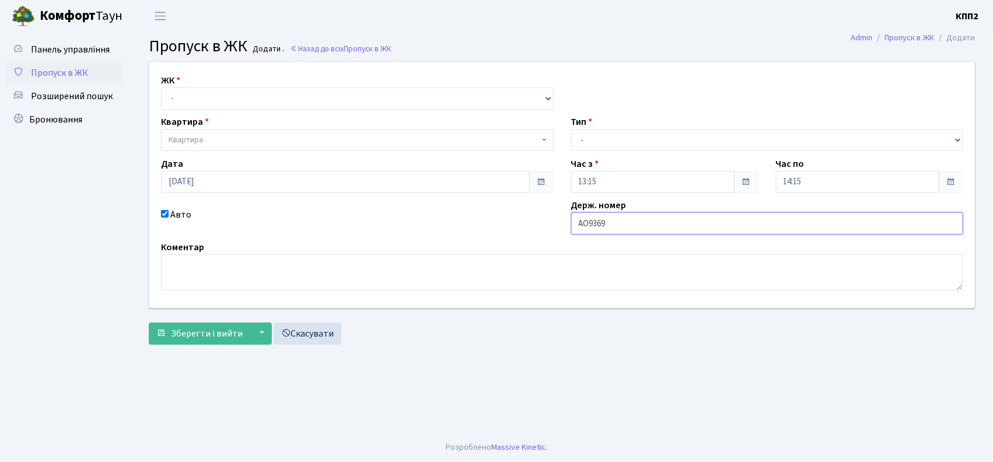
type input "АО9369СВ"
click at [213, 99] on select "- КТ, вул. Регенераторна, 4 КТ2, просп. [STREET_ADDRESS] [STREET_ADDRESS] [PERS…" at bounding box center [357, 98] width 392 height 22
select select "271"
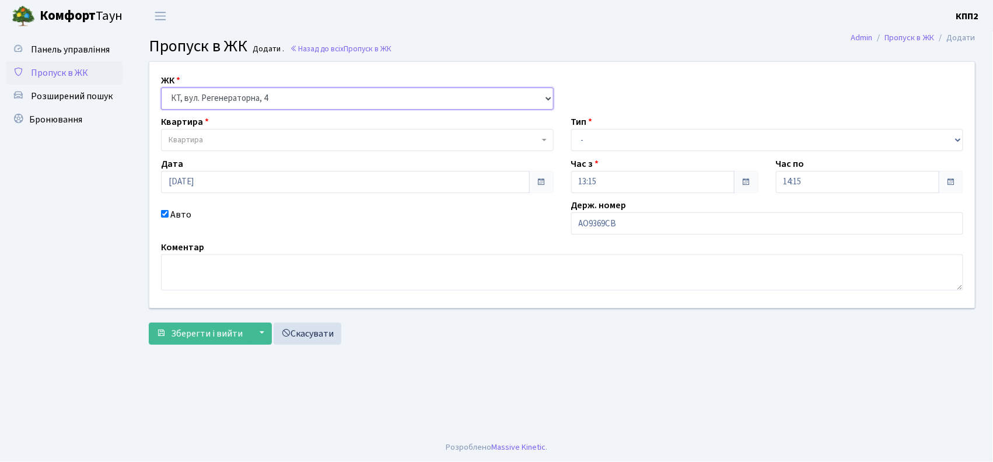
click at [161, 87] on select "- КТ, вул. Регенераторна, 4 КТ2, просп. [STREET_ADDRESS] [STREET_ADDRESS] [PERS…" at bounding box center [357, 98] width 392 height 22
select select
click at [215, 140] on span "Квартира" at bounding box center [354, 140] width 370 height 12
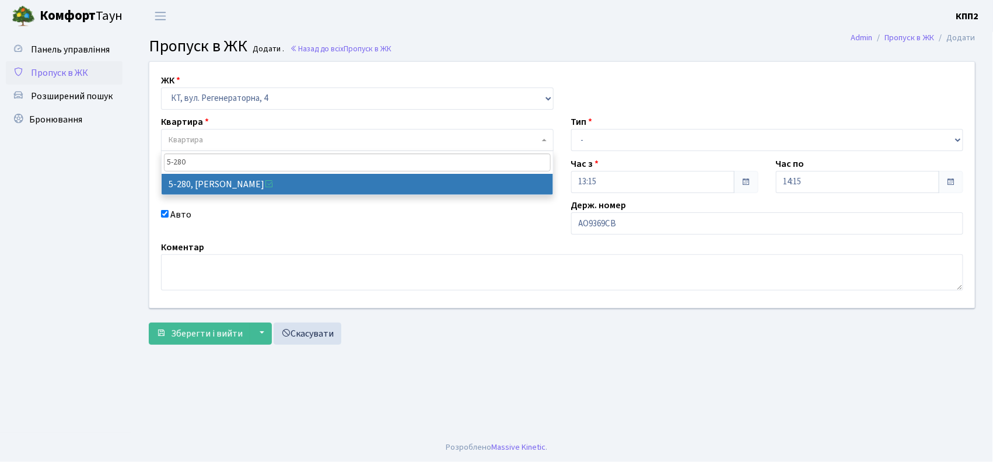
type input "5-280"
select select "2291"
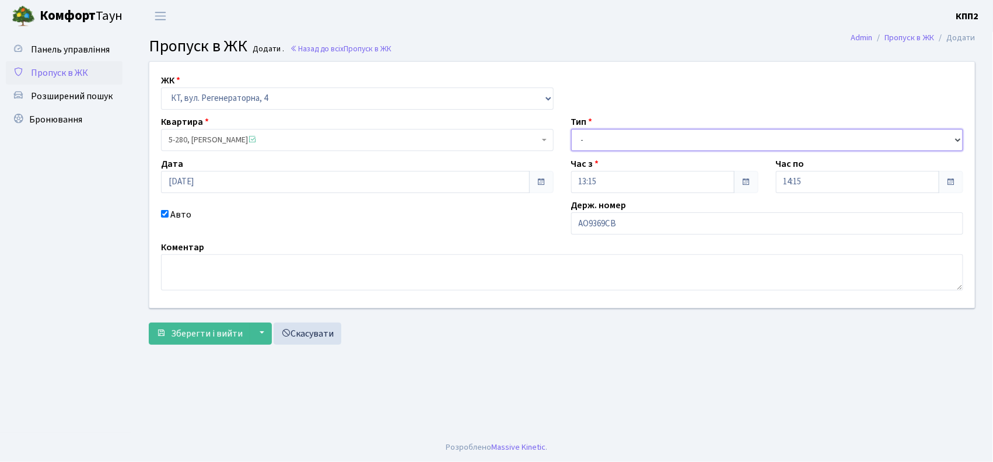
click at [605, 131] on select "- Доставка Таксі Гості Сервіс" at bounding box center [767, 140] width 392 height 22
select select "3"
click at [571, 129] on select "- Доставка Таксі Гості Сервіс" at bounding box center [767, 140] width 392 height 22
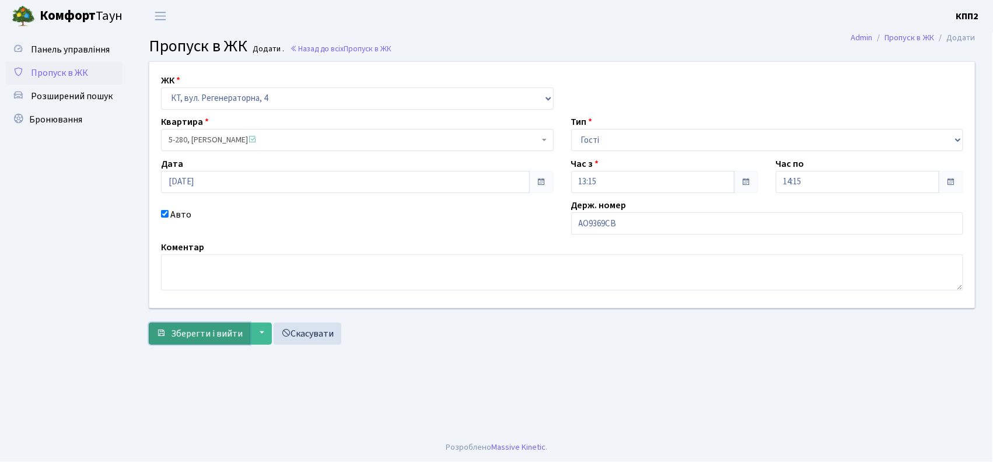
click at [198, 329] on span "Зберегти і вийти" at bounding box center [207, 333] width 72 height 13
